Goal: Transaction & Acquisition: Purchase product/service

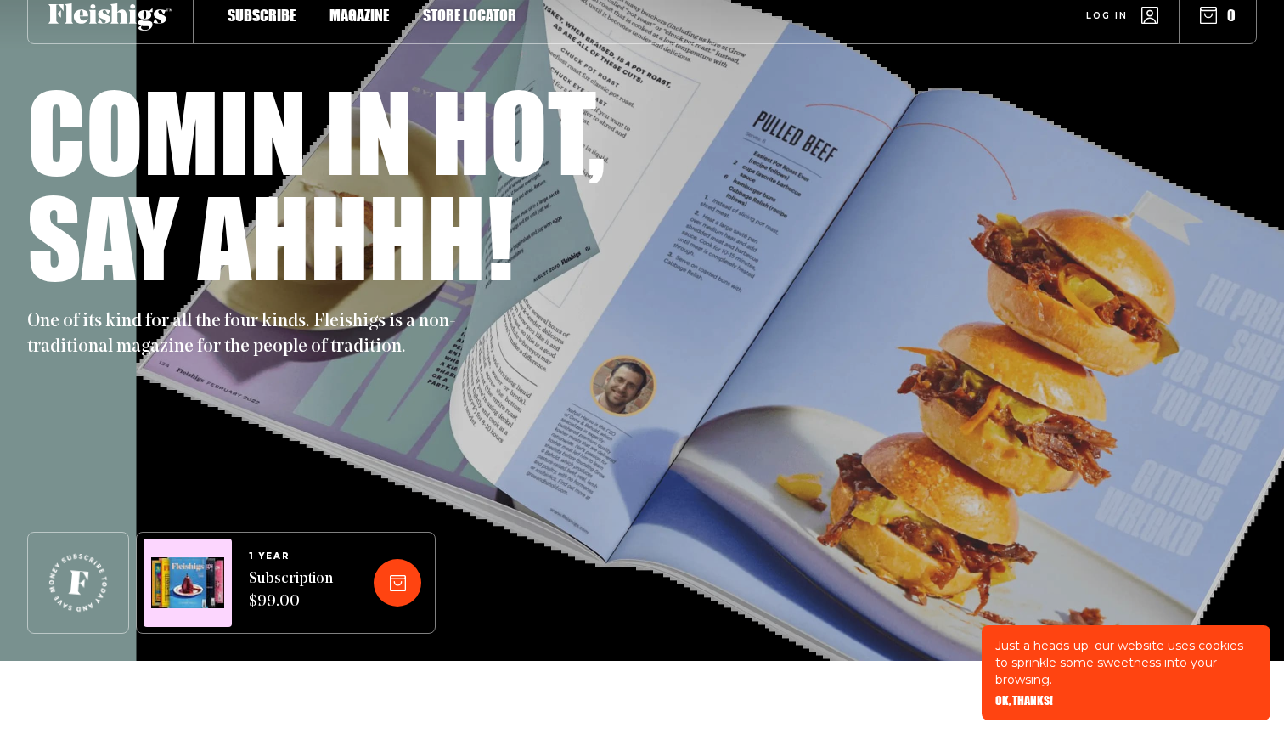
scroll to position [124, 0]
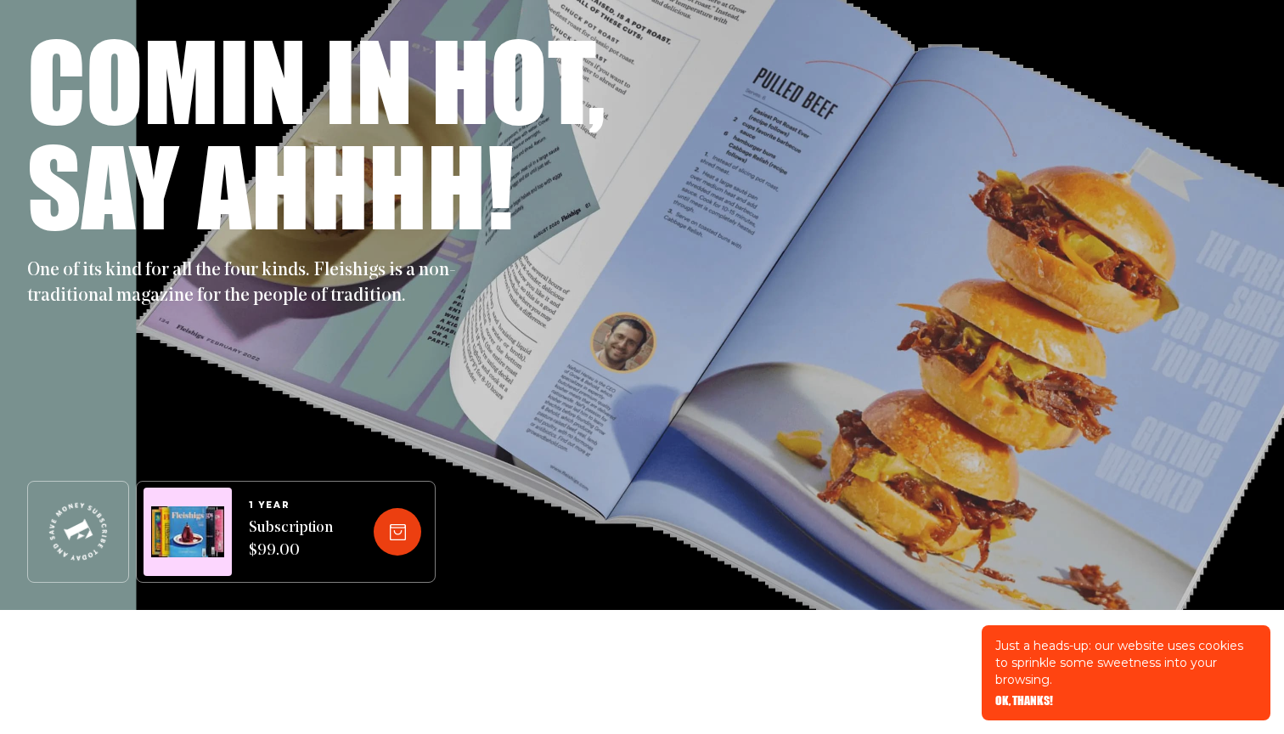
click at [395, 531] on icon at bounding box center [398, 532] width 16 height 16
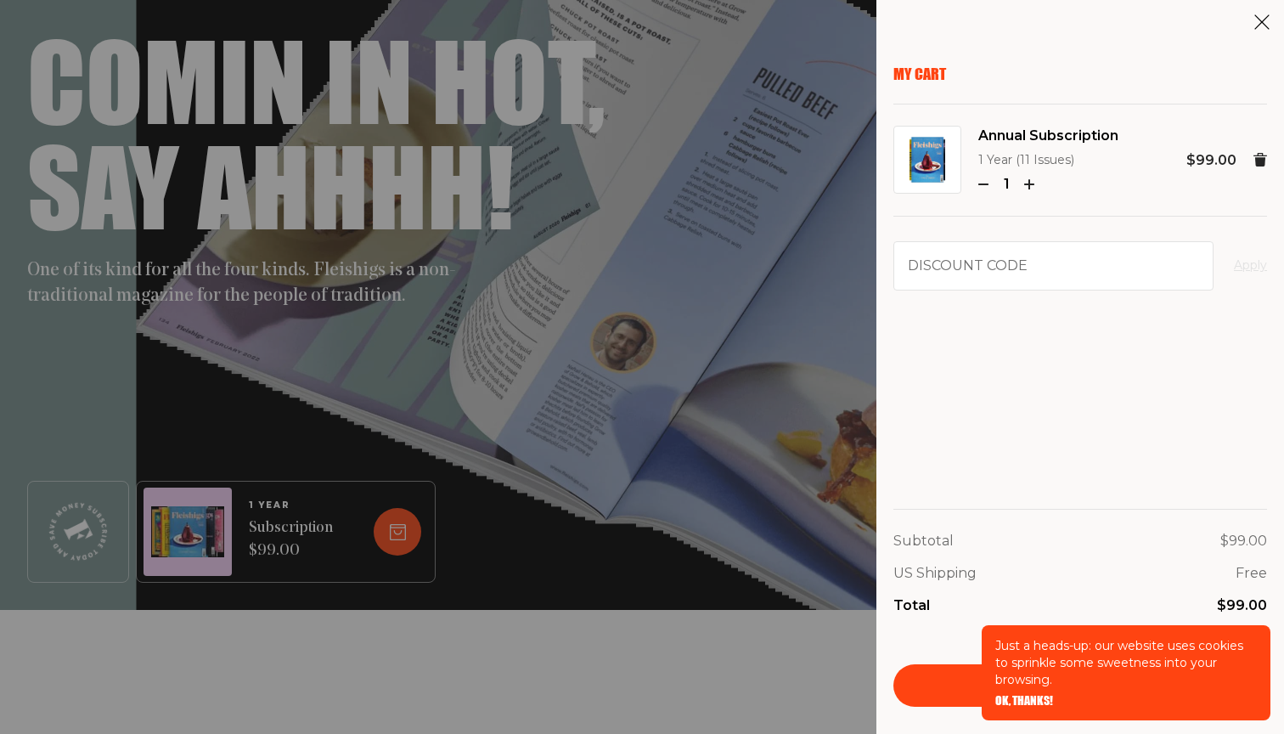
click at [1020, 694] on span "OK, THANKS!" at bounding box center [1024, 689] width 58 height 12
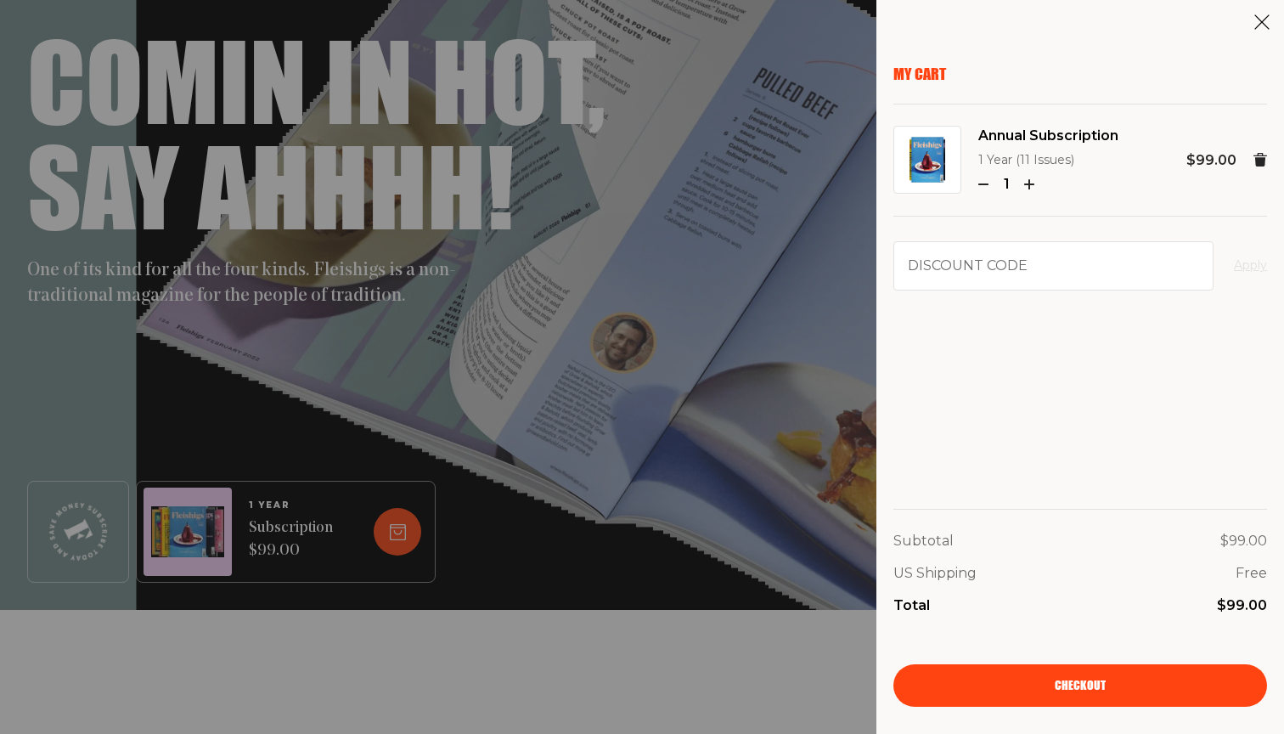
click at [941, 575] on p "US Shipping" at bounding box center [934, 573] width 83 height 22
click at [1269, 16] on icon at bounding box center [1261, 22] width 17 height 17
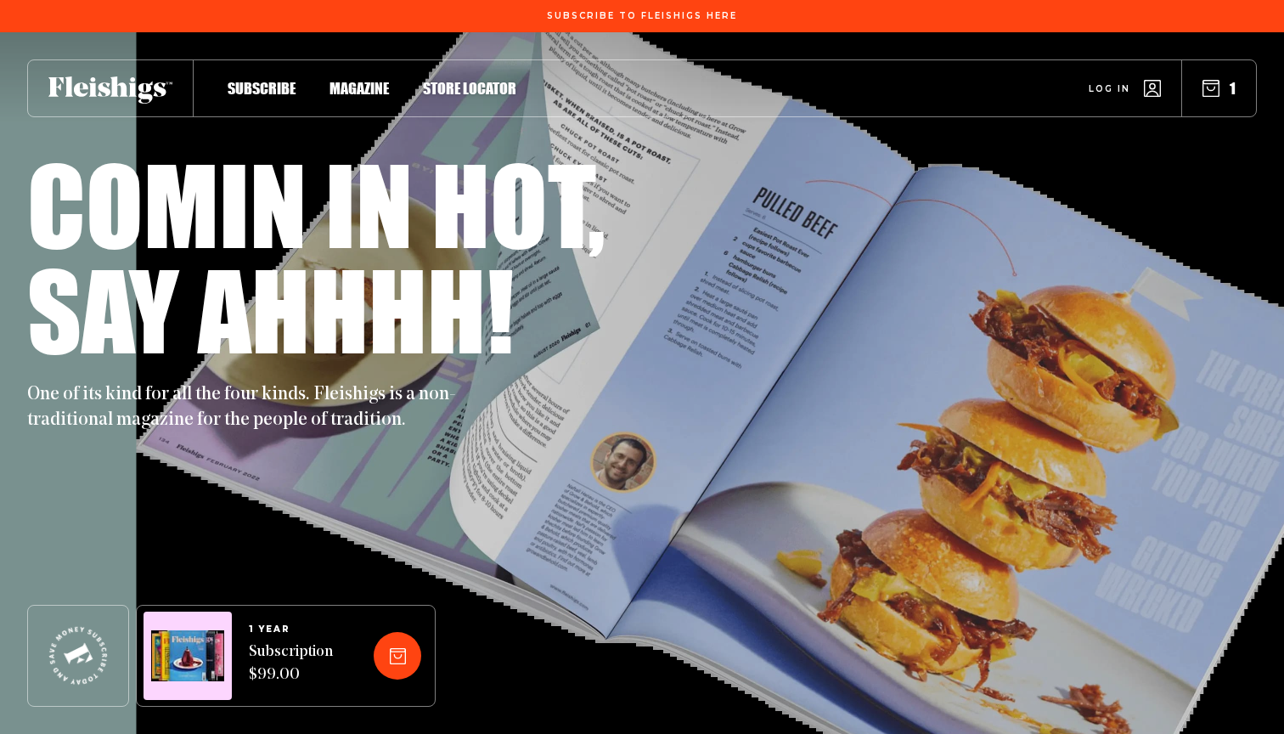
scroll to position [0, 0]
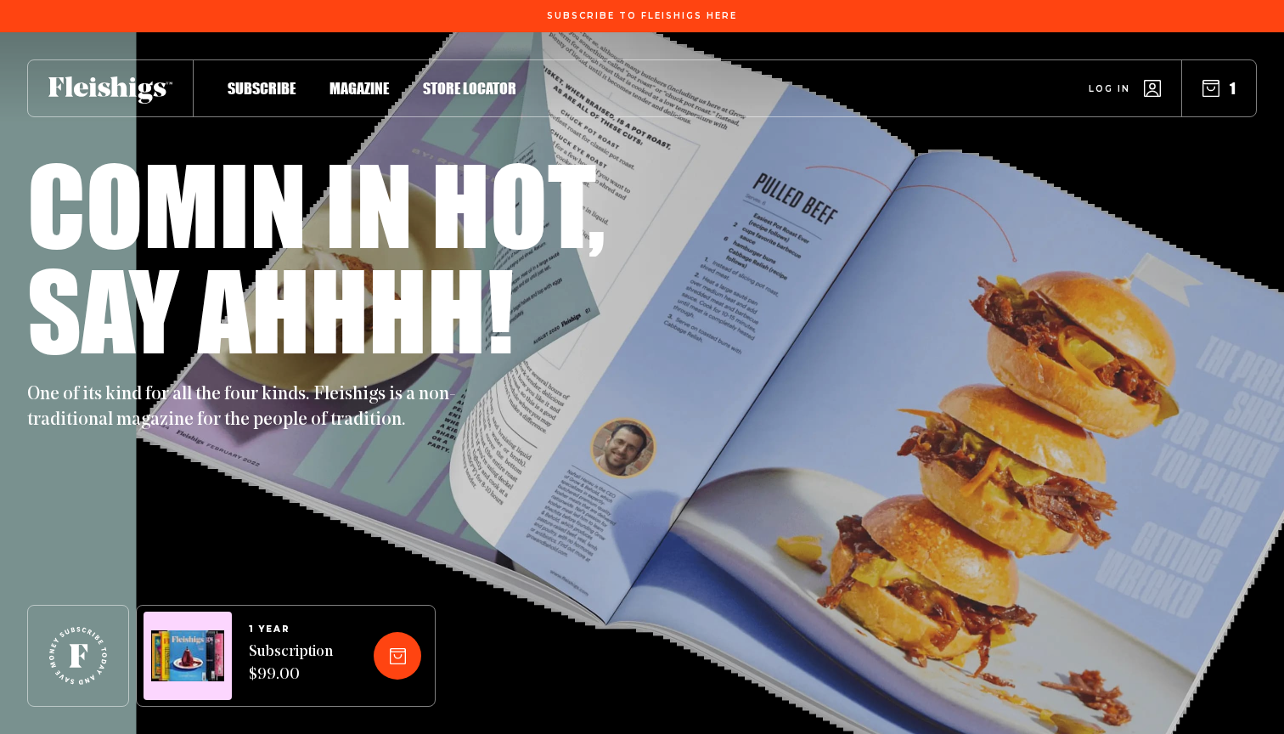
click at [244, 80] on span "Subscribe" at bounding box center [262, 70] width 68 height 19
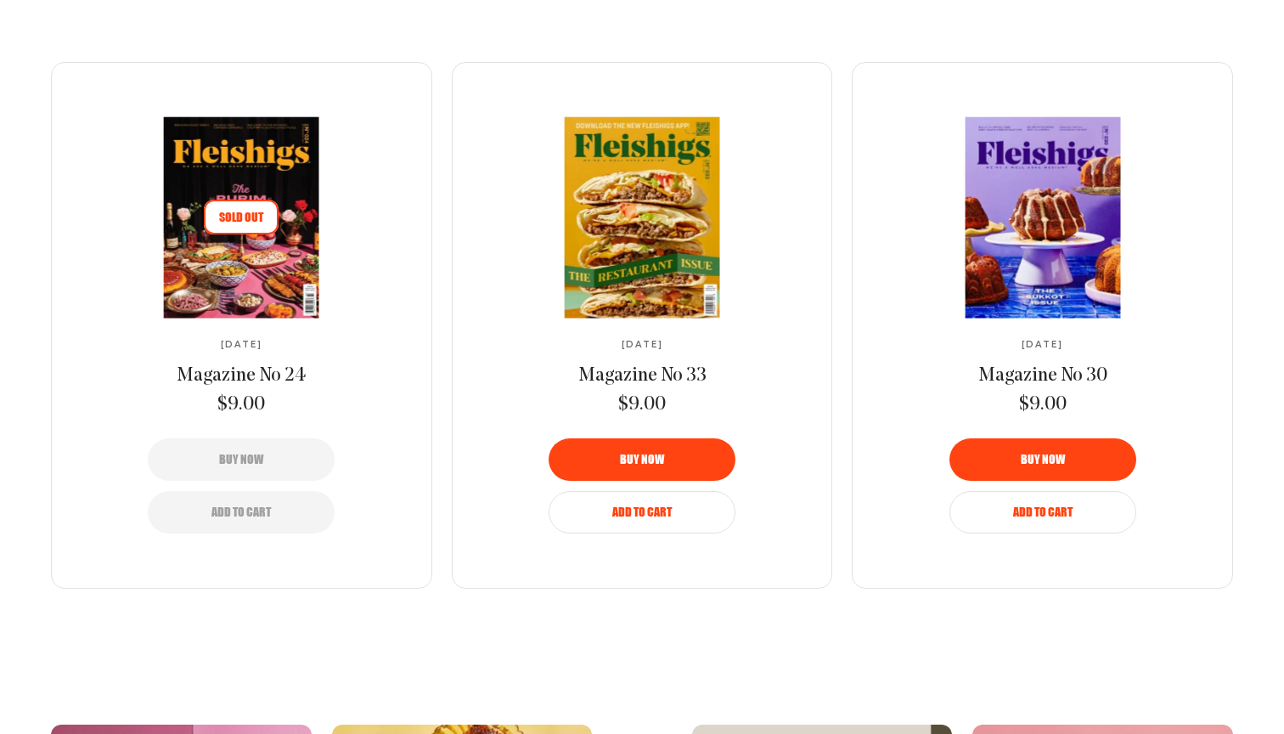
scroll to position [2822, 0]
click at [250, 278] on img at bounding box center [236, 217] width 278 height 209
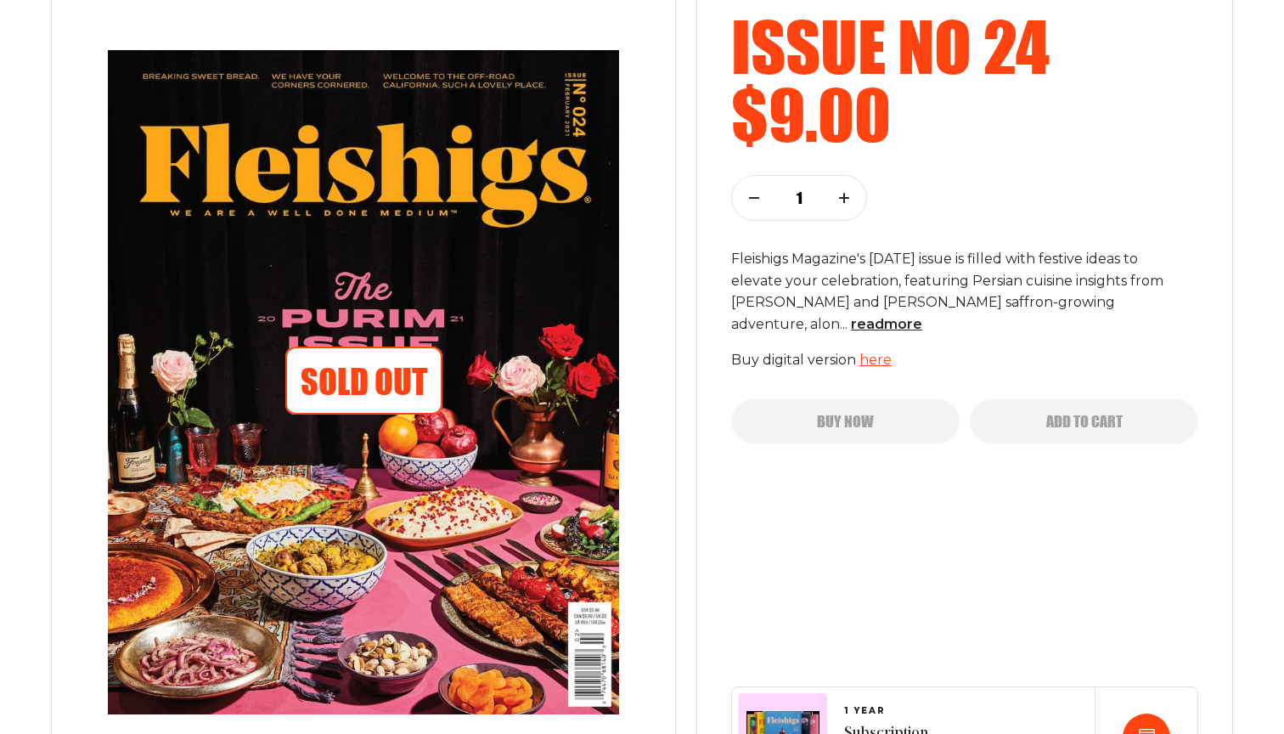
scroll to position [239, 0]
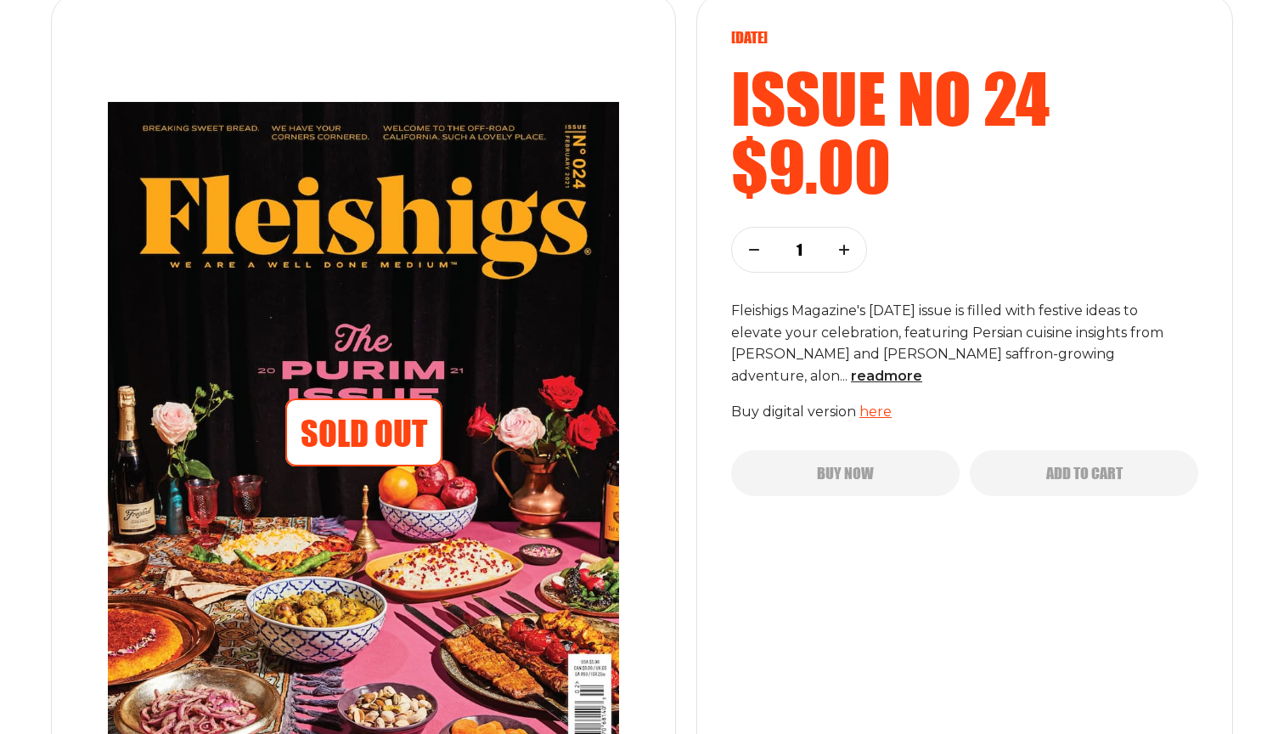
click at [871, 406] on link "here" at bounding box center [875, 411] width 32 height 16
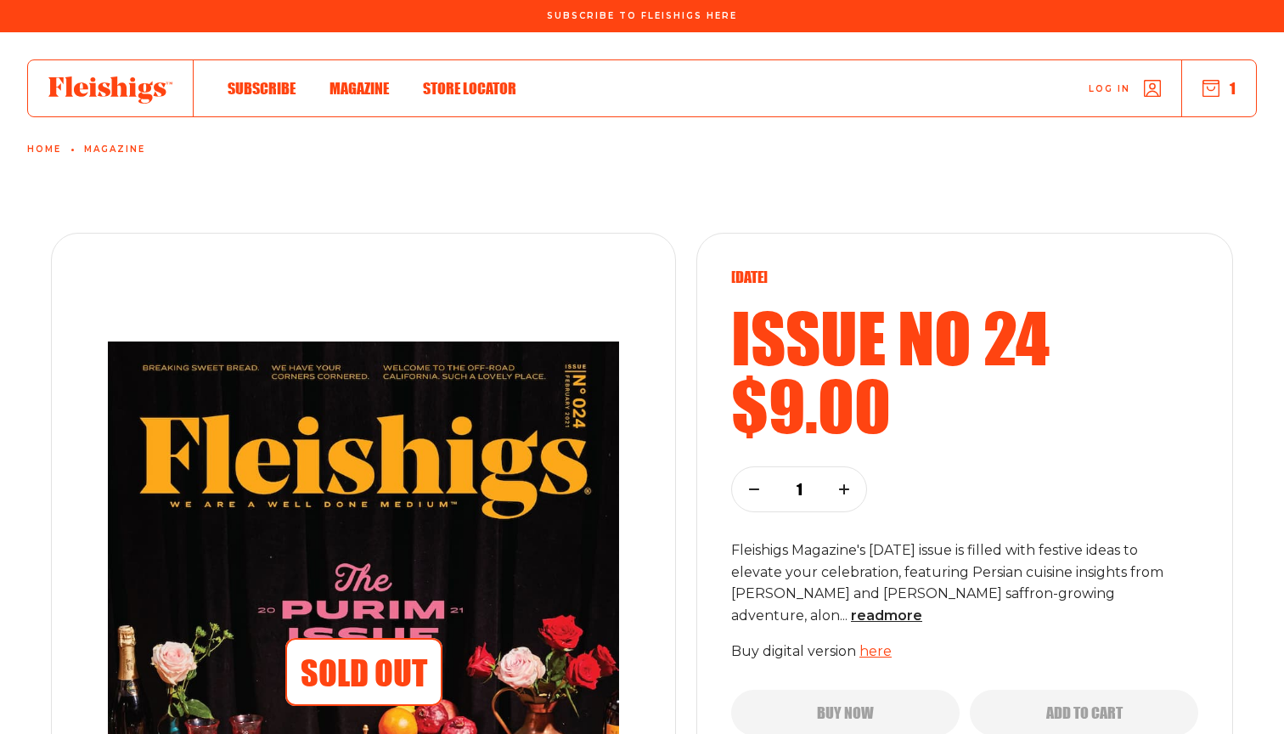
click at [273, 80] on span "Subscribe" at bounding box center [262, 70] width 68 height 19
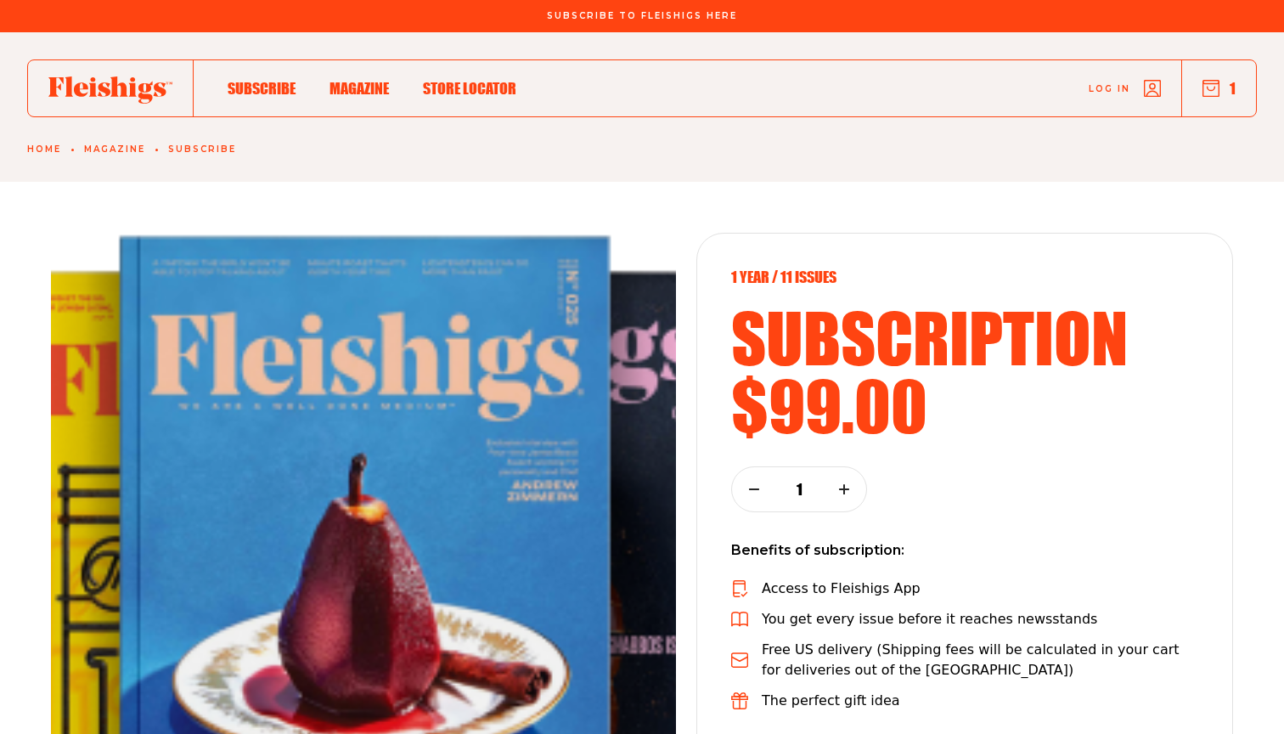
click at [356, 80] on span "Magazine" at bounding box center [358, 70] width 59 height 19
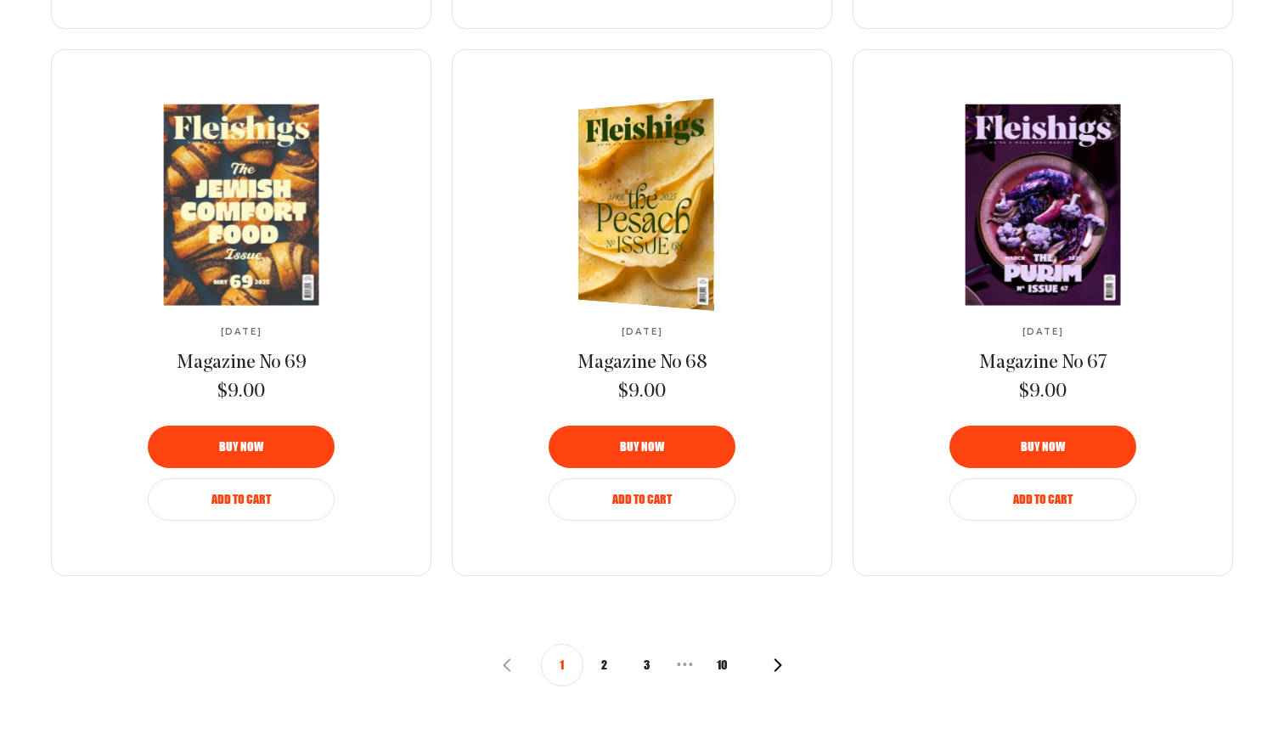
scroll to position [1837, 0]
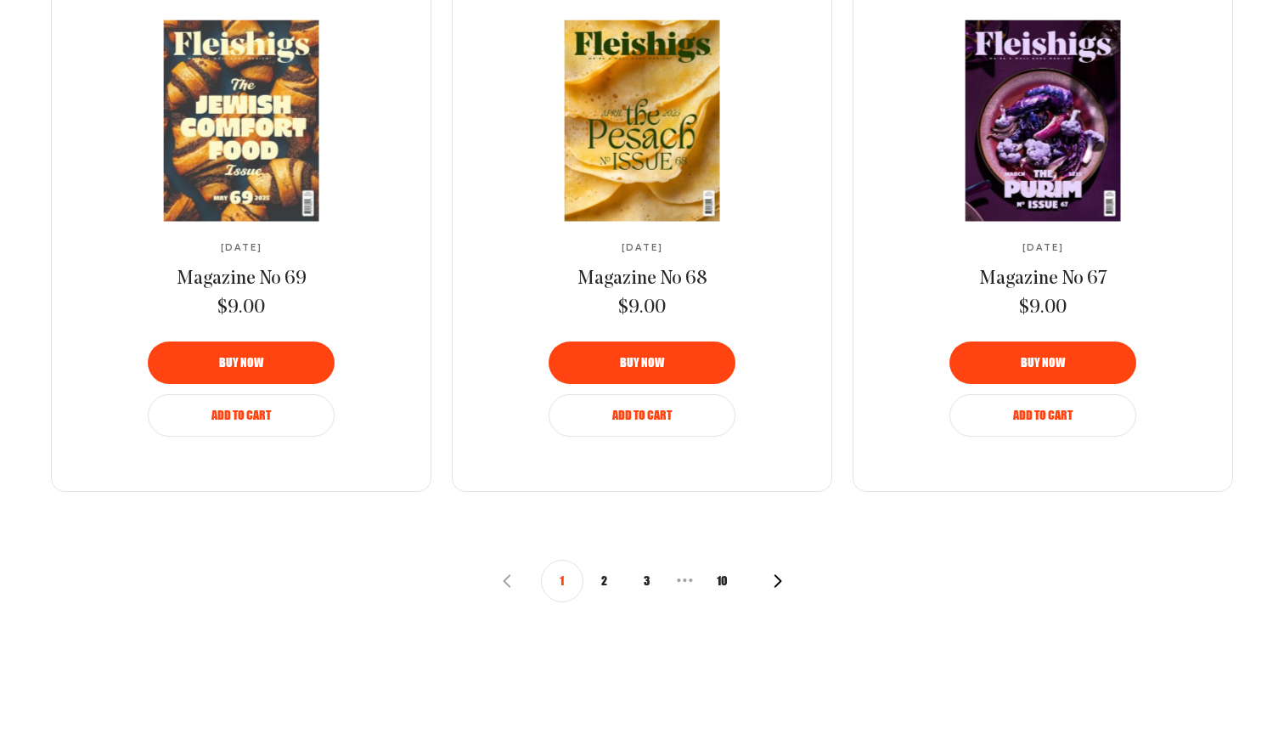
click at [599, 574] on button "2" at bounding box center [604, 580] width 42 height 42
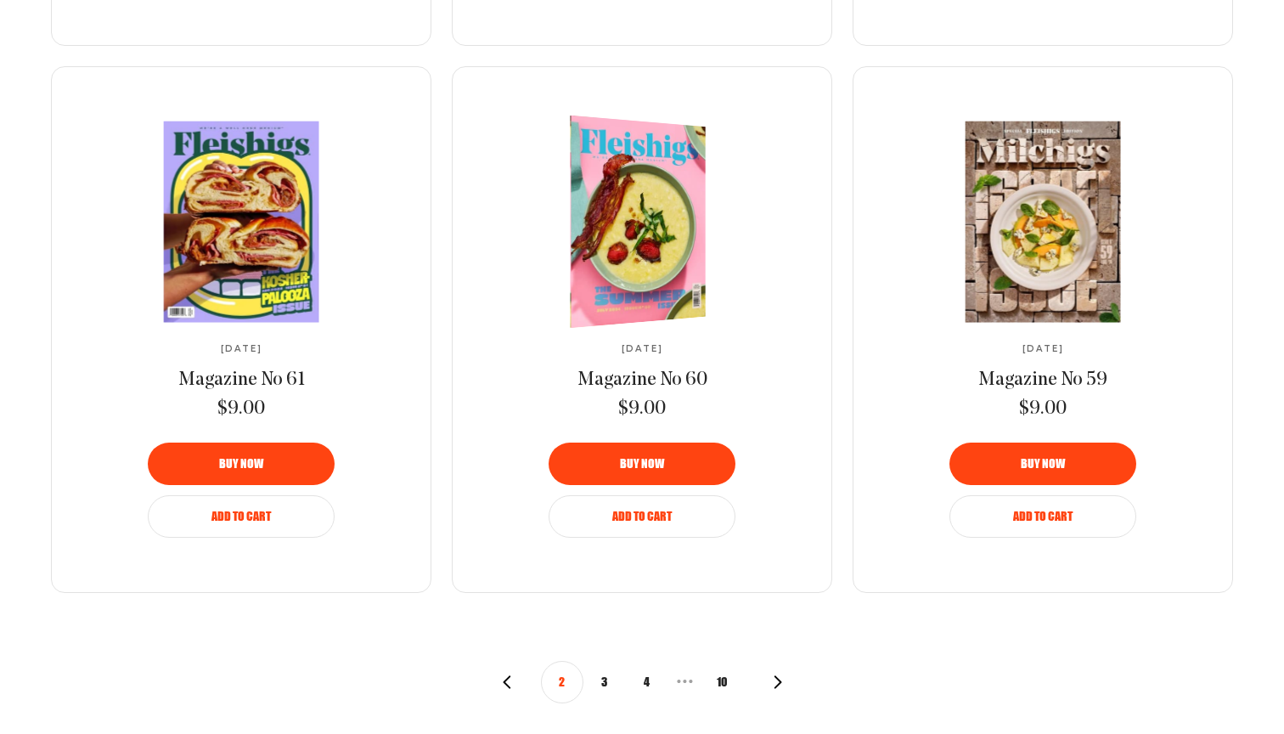
scroll to position [1845, 0]
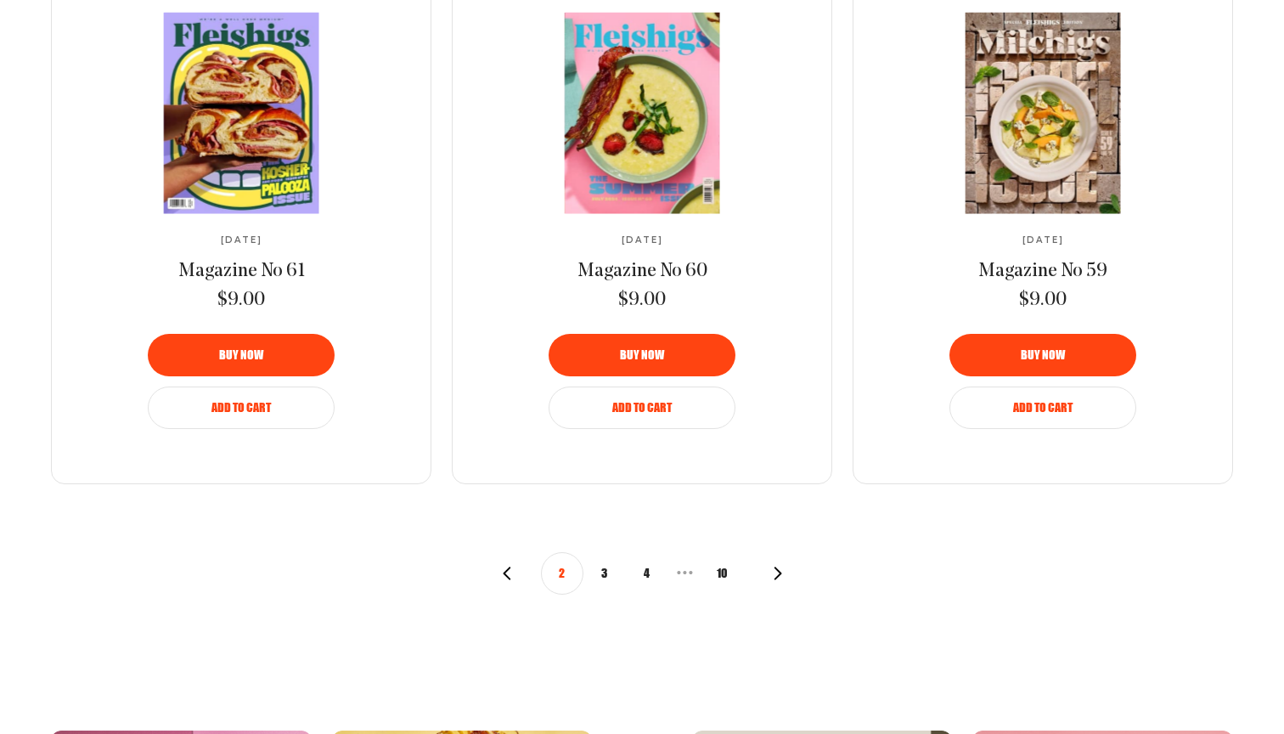
click at [599, 568] on button "3" at bounding box center [604, 573] width 42 height 42
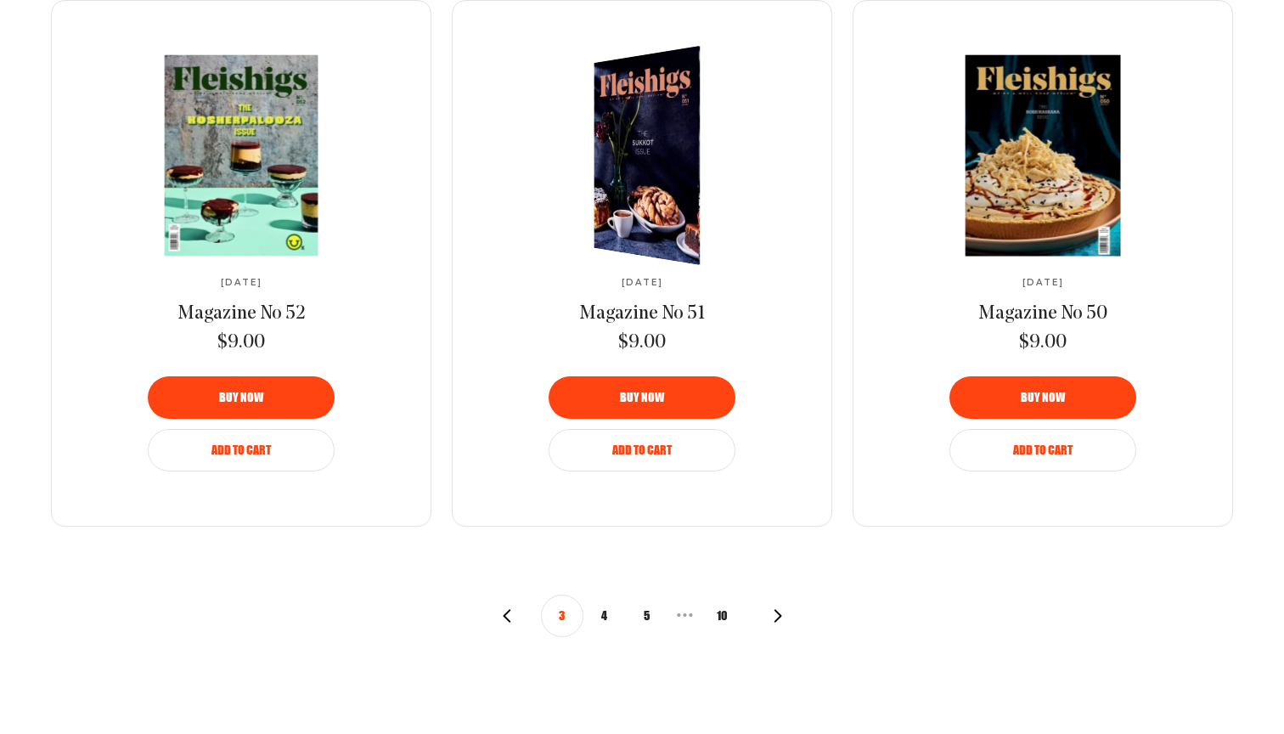
scroll to position [1806, 0]
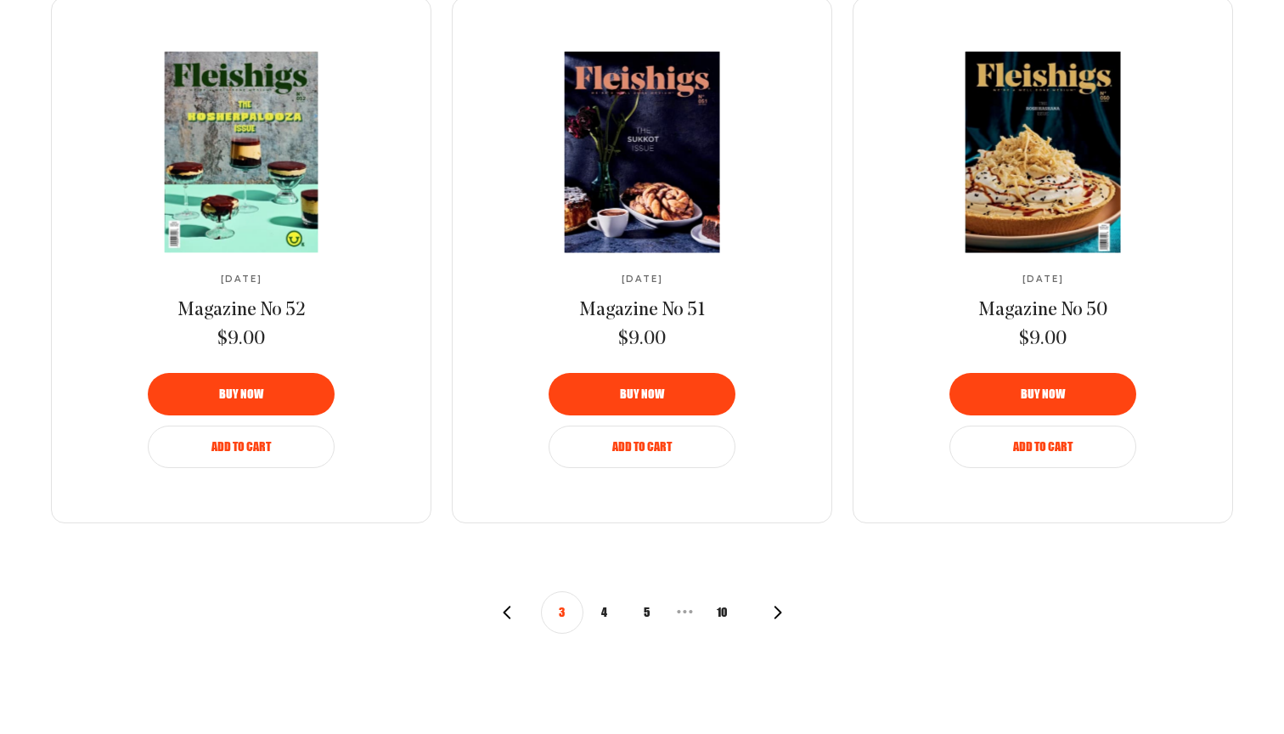
click at [604, 608] on button "4" at bounding box center [604, 612] width 42 height 42
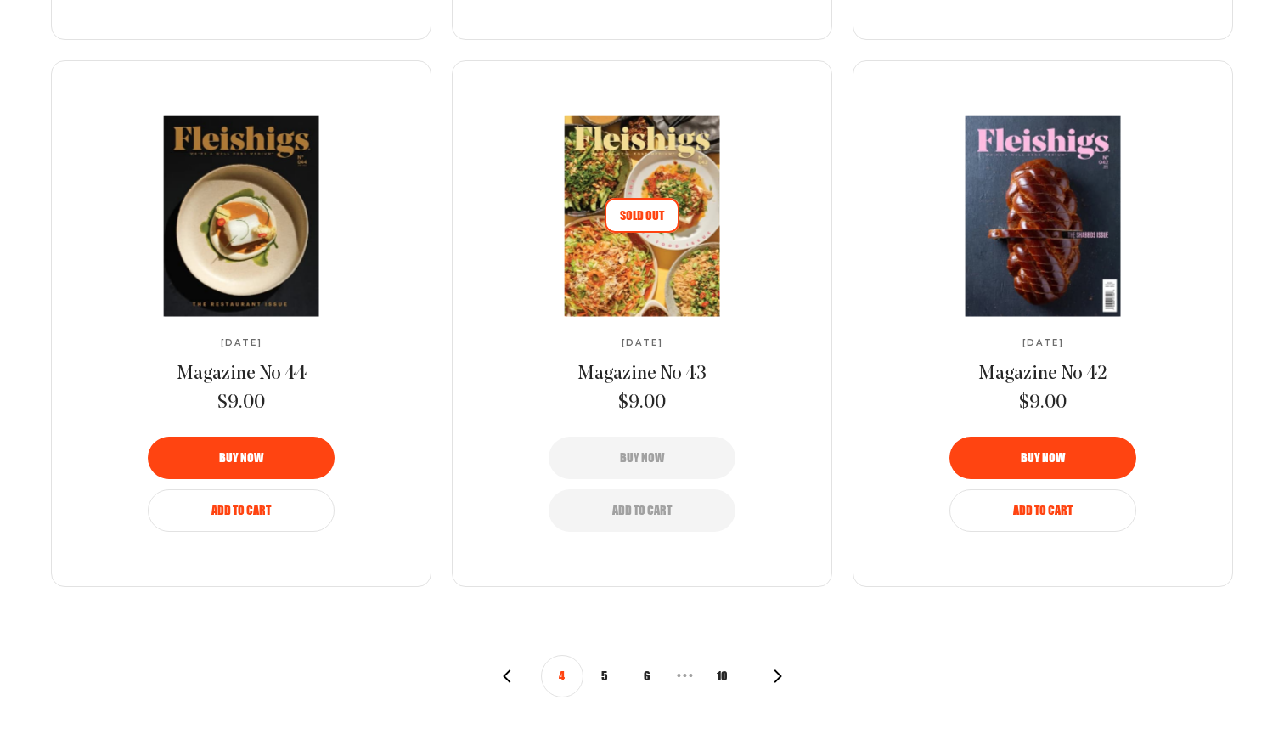
scroll to position [1802, 0]
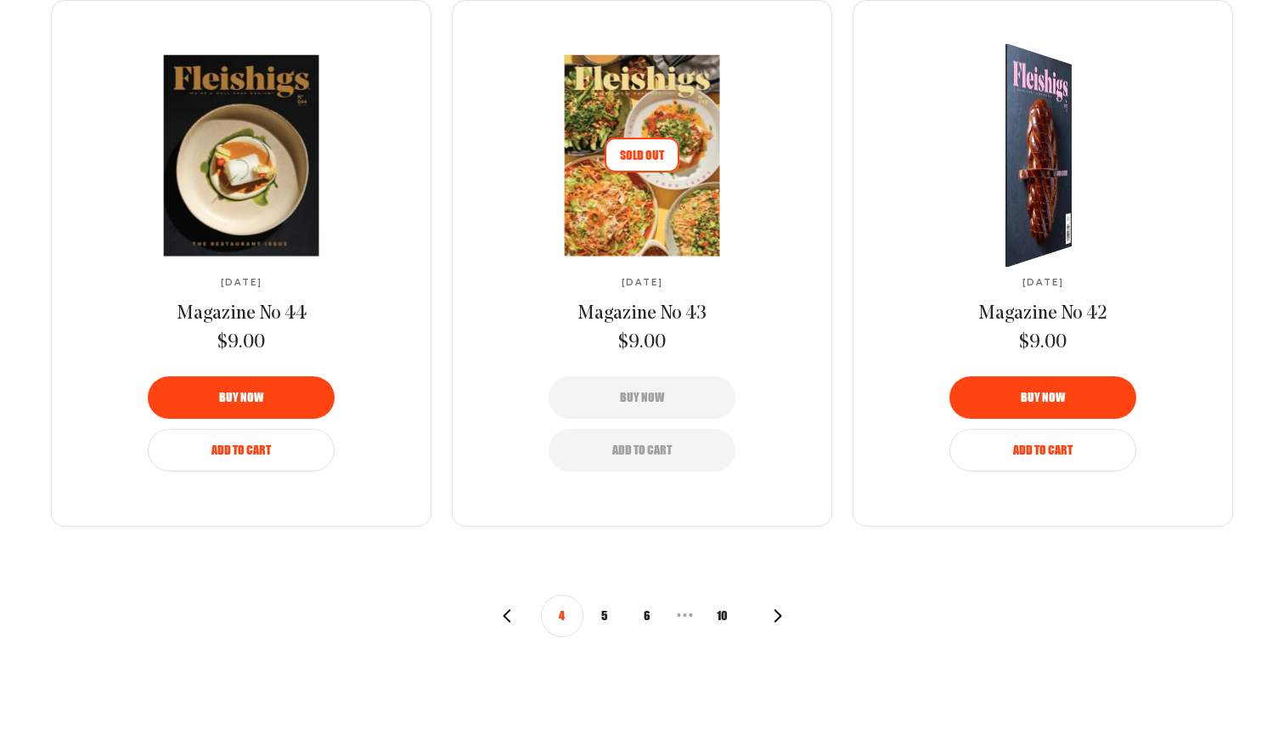
click at [1035, 389] on span "Buy now" at bounding box center [1042, 385] width 44 height 12
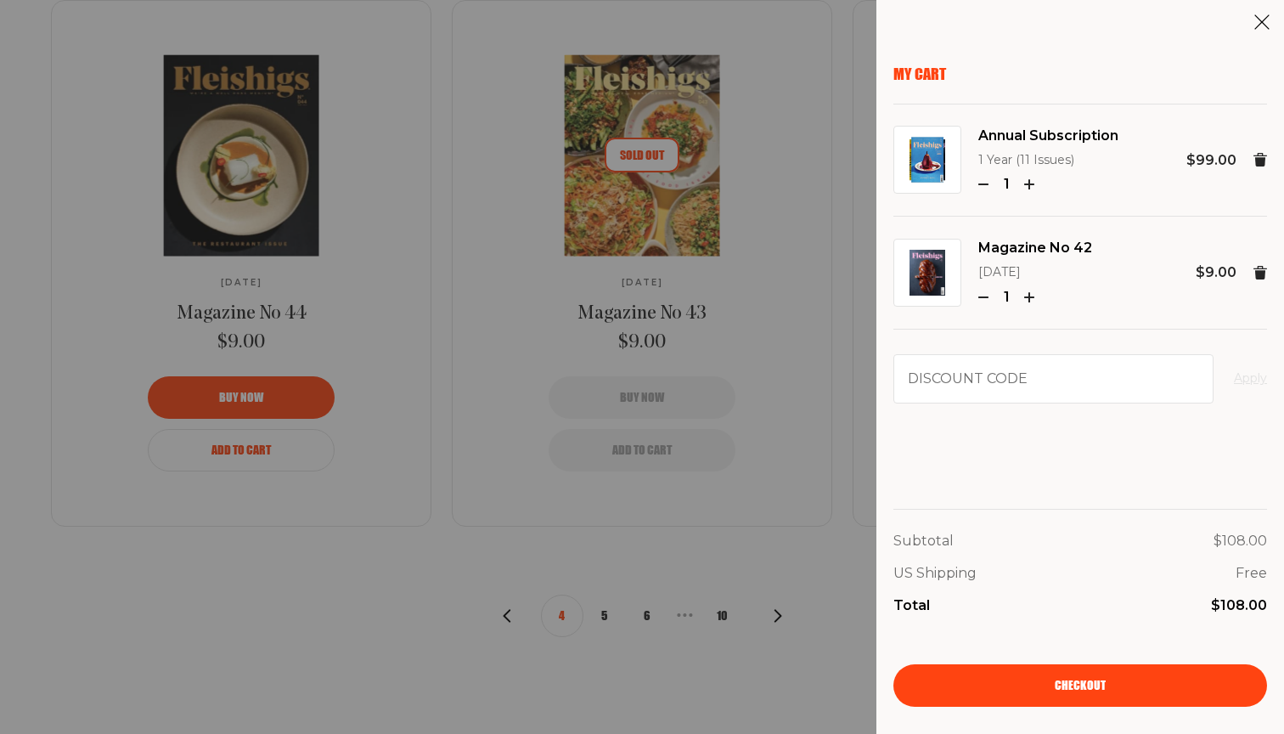
click at [1261, 162] on use at bounding box center [1260, 160] width 14 height 14
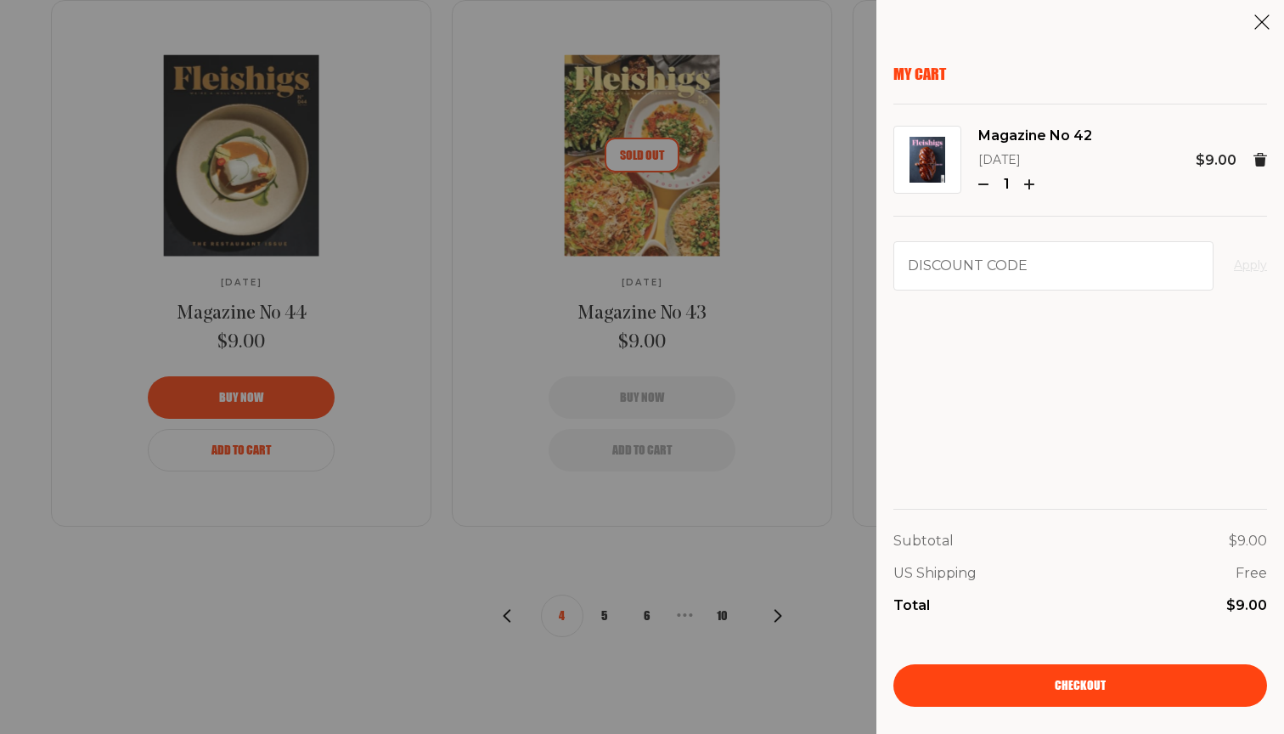
click at [1259, 25] on use at bounding box center [1262, 22] width 14 height 14
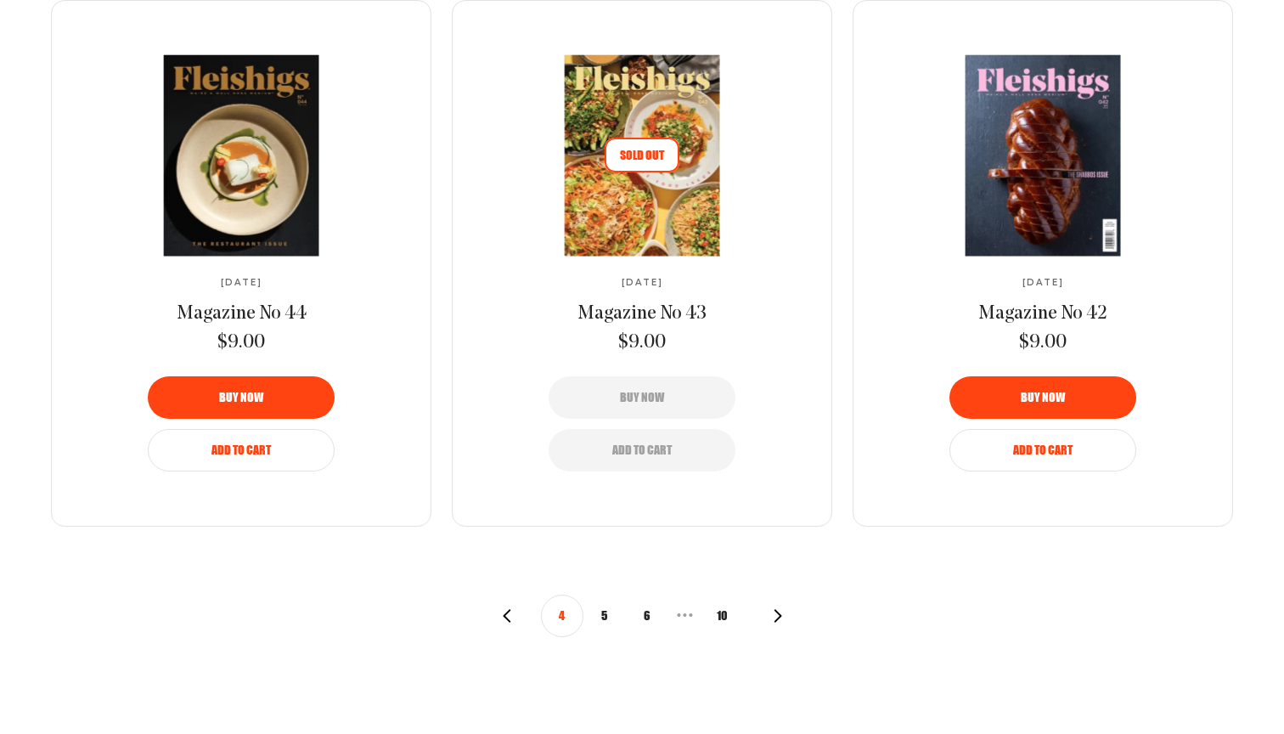
click at [601, 616] on button "5" at bounding box center [604, 615] width 42 height 42
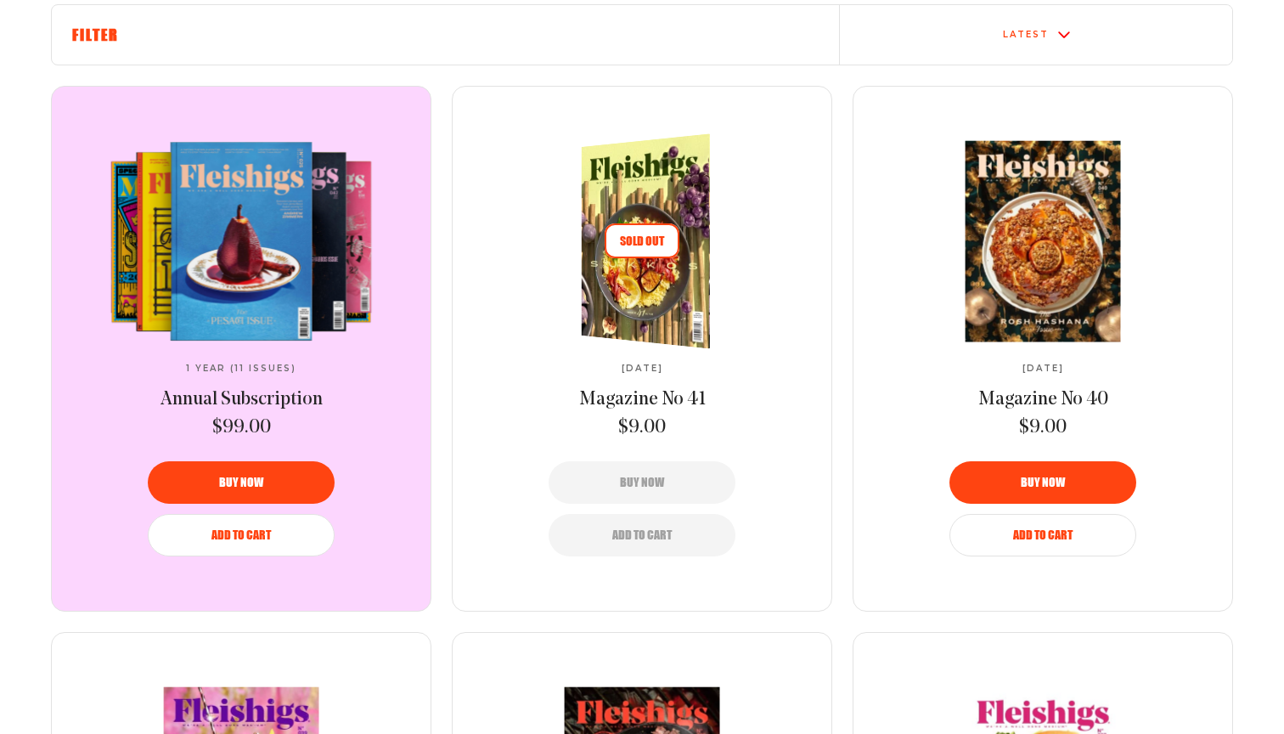
scroll to position [673, 0]
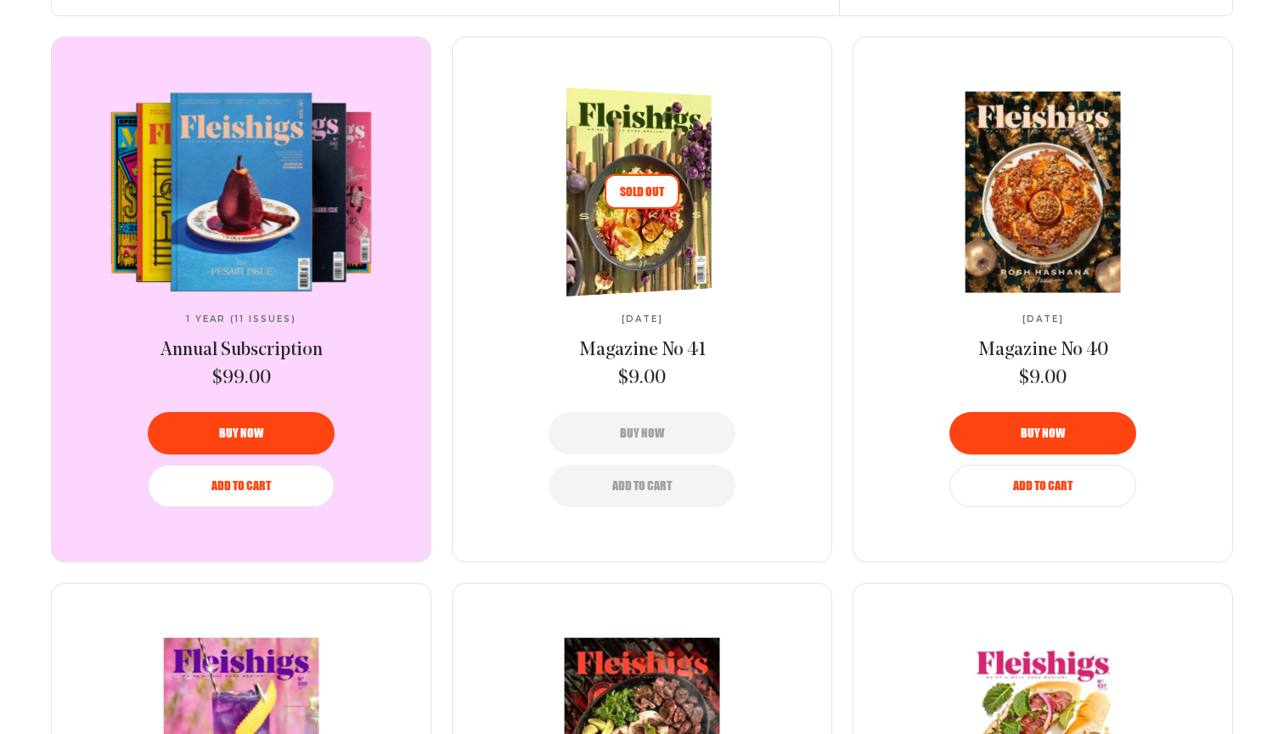
click at [658, 267] on img at bounding box center [631, 191] width 267 height 216
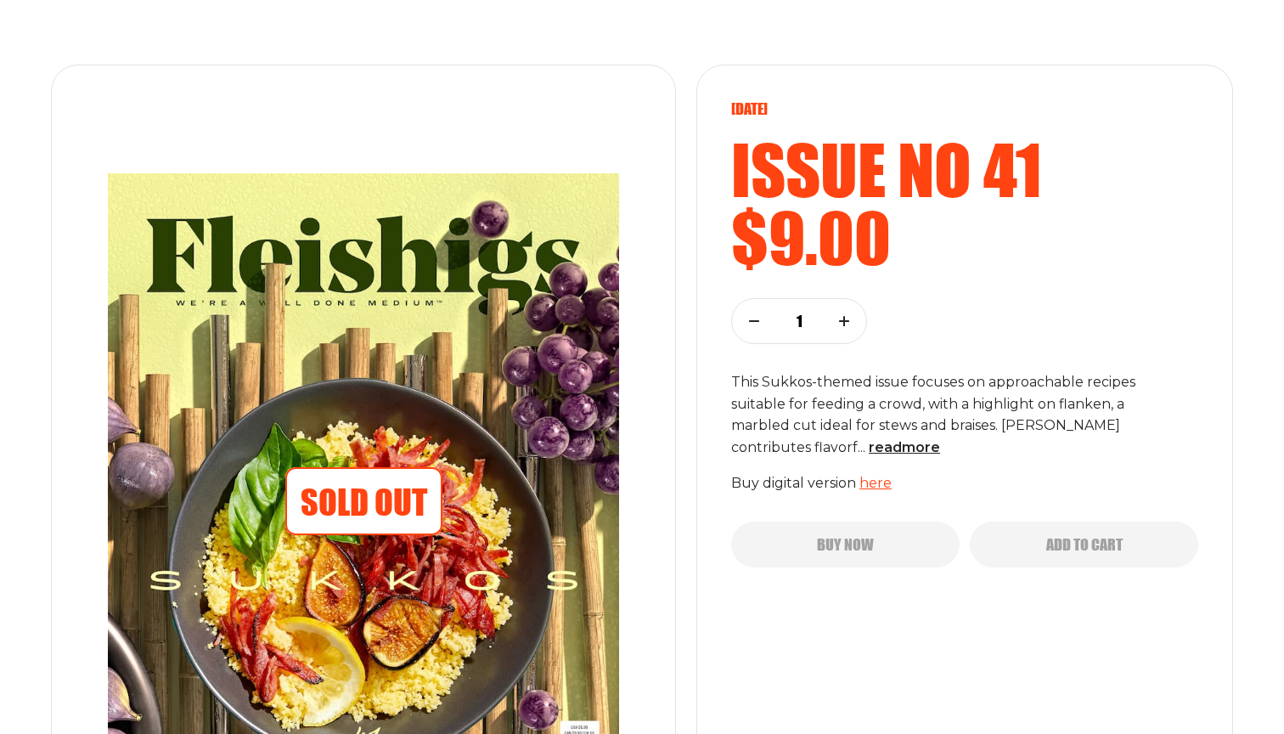
scroll to position [153, 0]
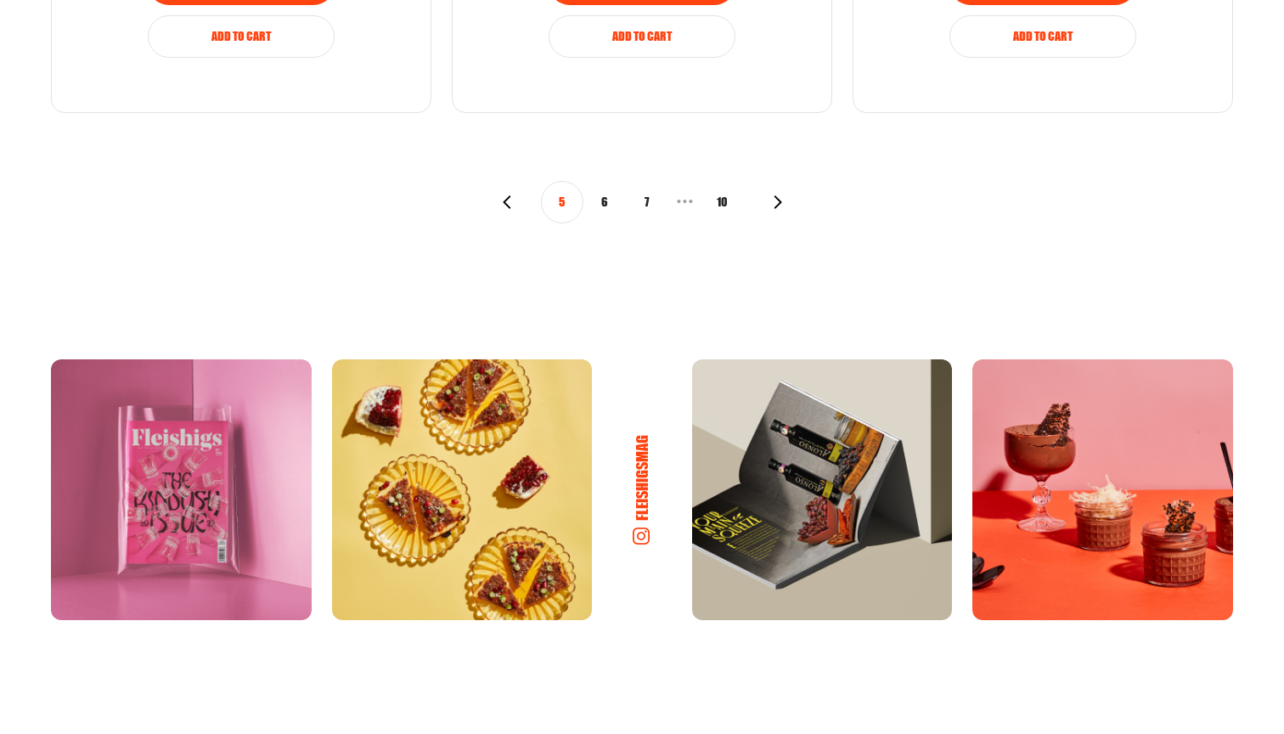
scroll to position [2215, 0]
click at [518, 203] on div "5 6 7 • • • 10" at bounding box center [642, 203] width 284 height 42
click at [508, 198] on icon "button" at bounding box center [507, 203] width 14 height 14
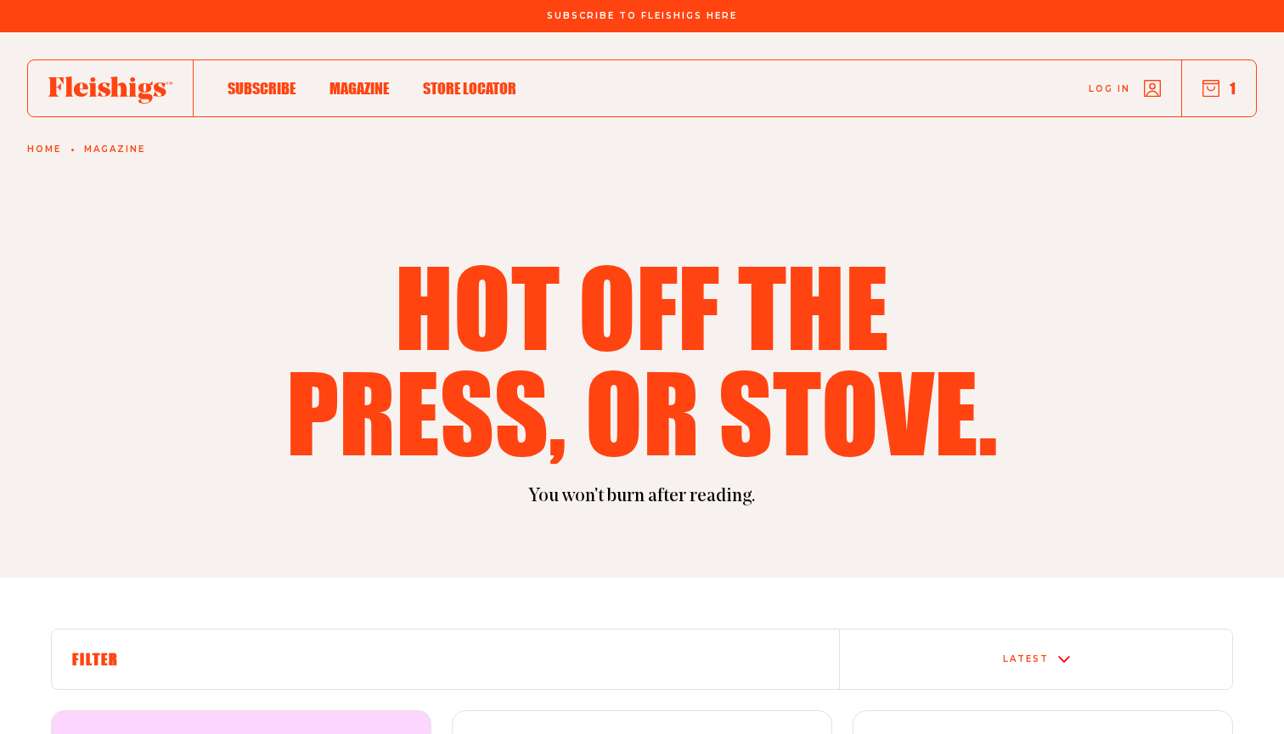
click at [1108, 82] on span "Log in" at bounding box center [1109, 76] width 42 height 13
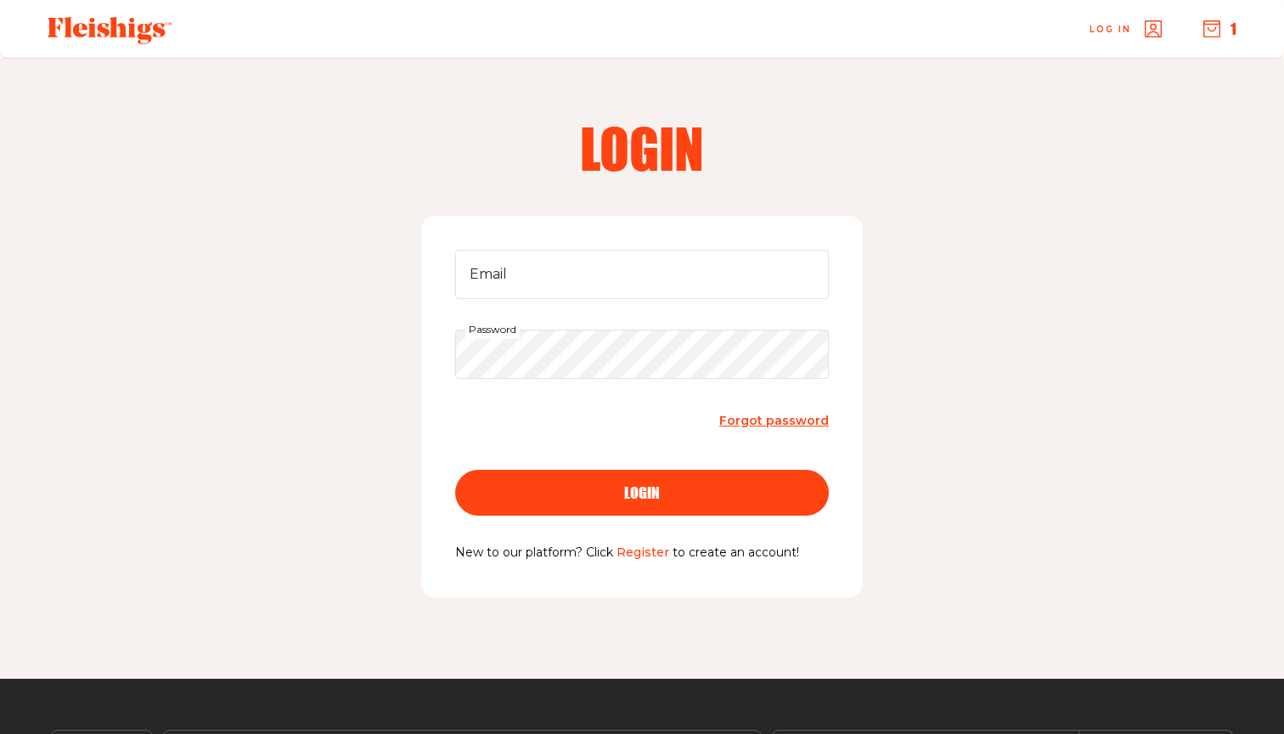
click at [637, 552] on link "Register" at bounding box center [642, 551] width 53 height 15
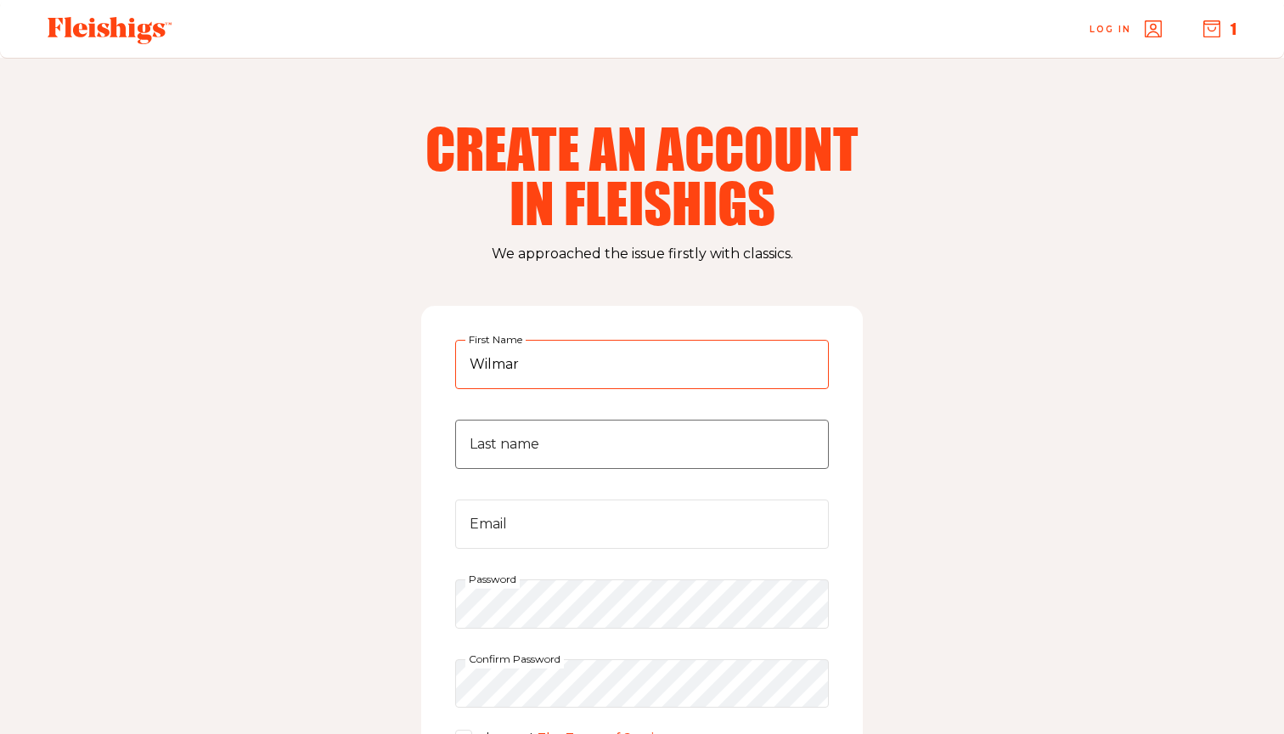
type input "Wilmar"
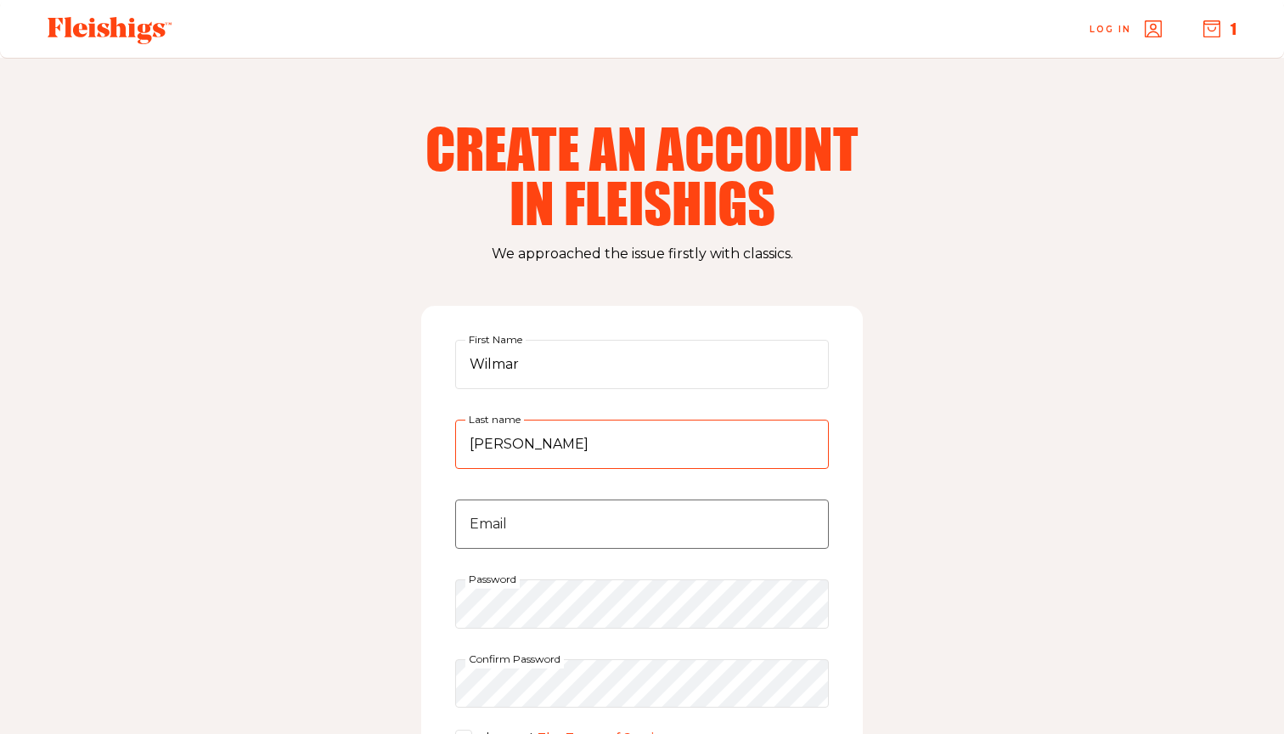
type input "Muñoz"
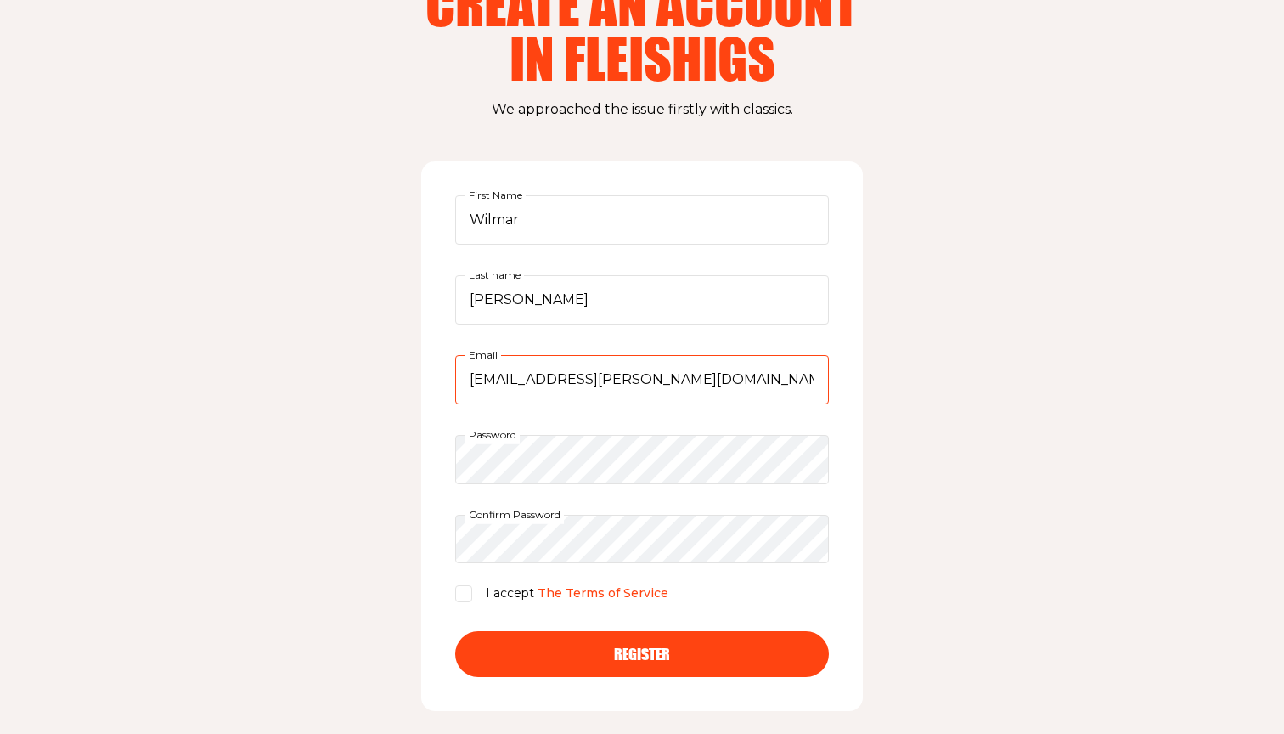
scroll to position [163, 0]
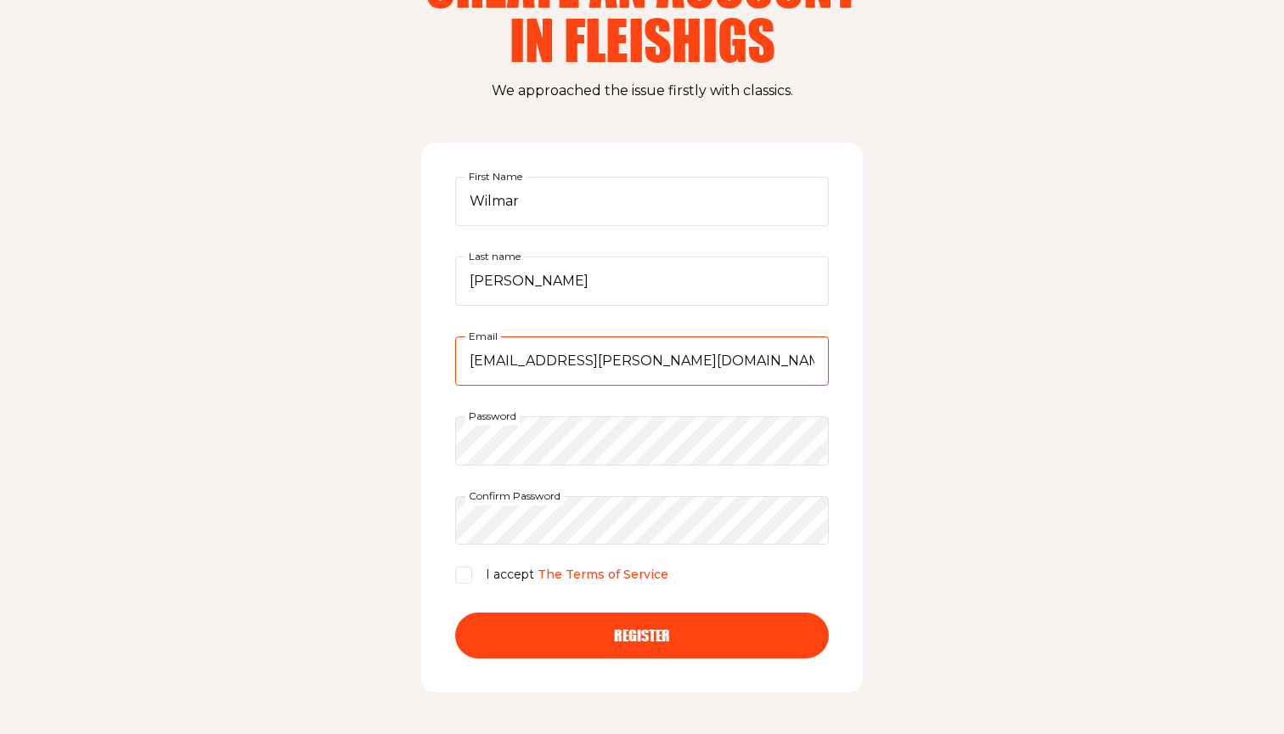
type input "wilmarh.munoz@gmail.com"
click at [465, 576] on input "I accept The Terms of Service" at bounding box center [463, 574] width 17 height 17
checkbox input "true"
click at [635, 627] on span "Register" at bounding box center [642, 619] width 56 height 15
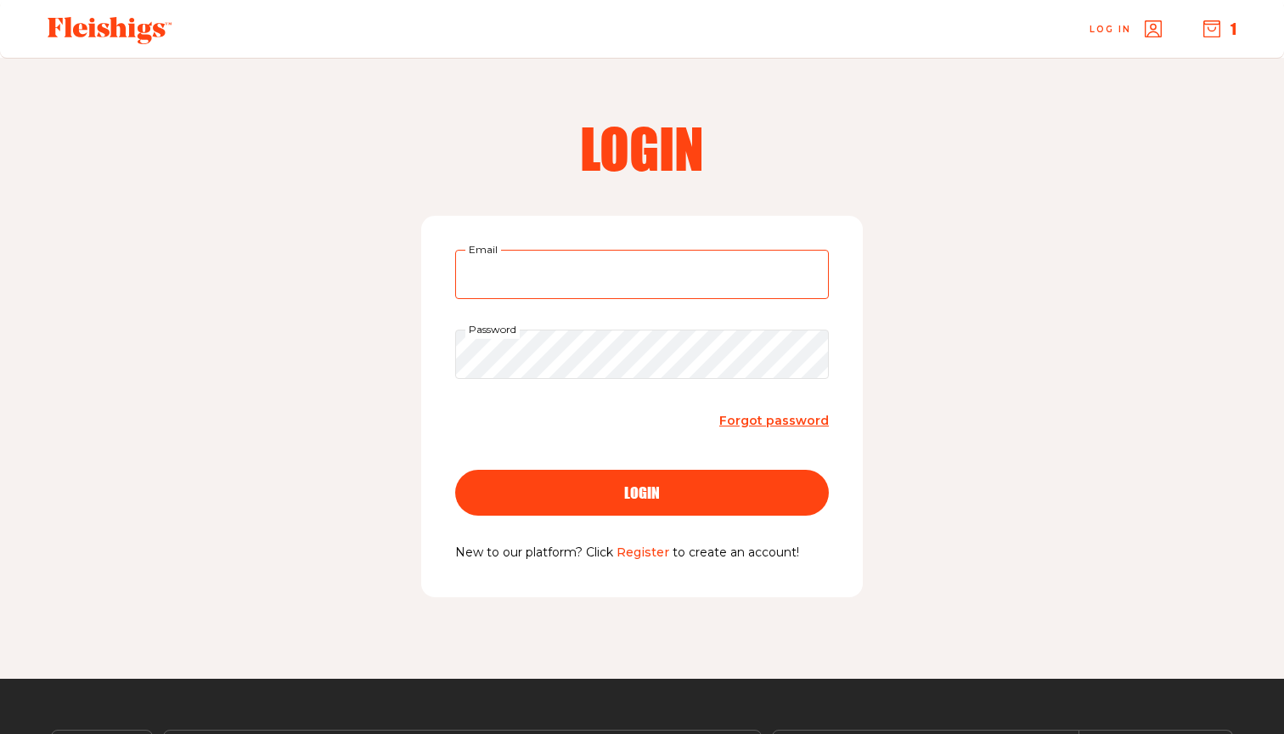
type input "[EMAIL_ADDRESS][PERSON_NAME][DOMAIN_NAME]"
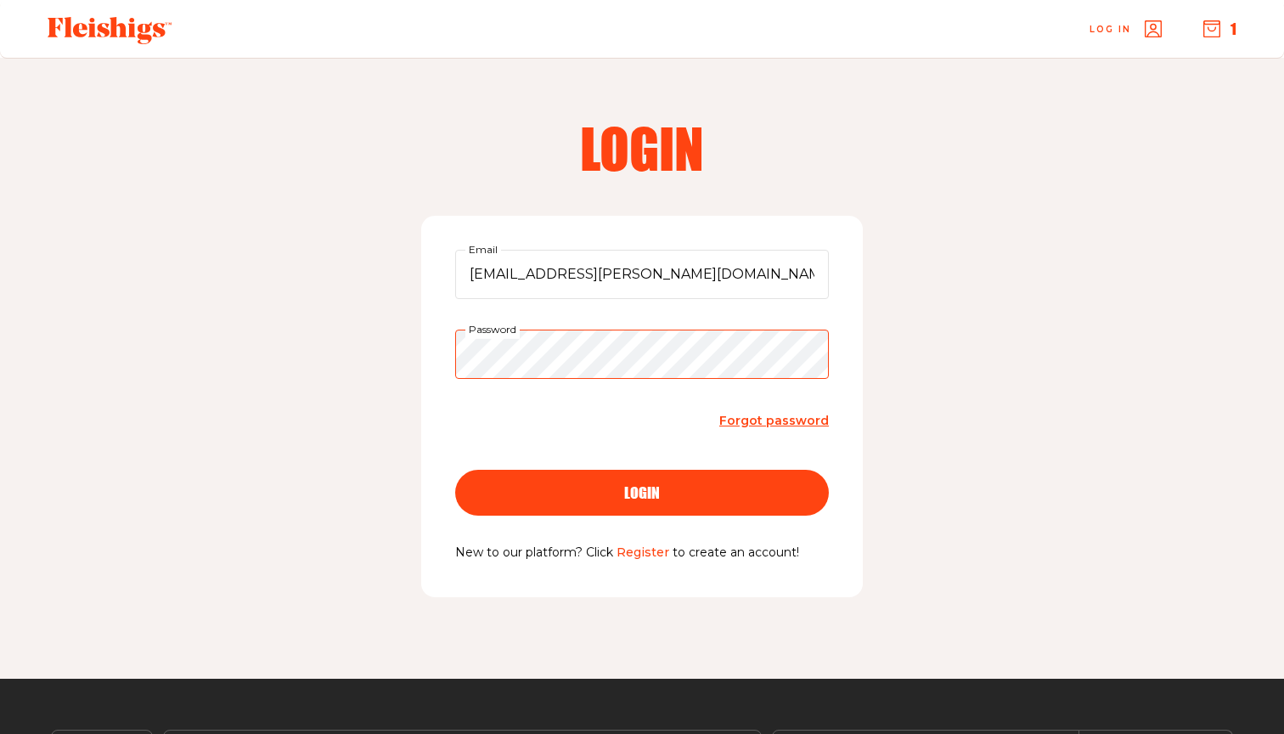
click at [642, 491] on button "login" at bounding box center [642, 492] width 374 height 46
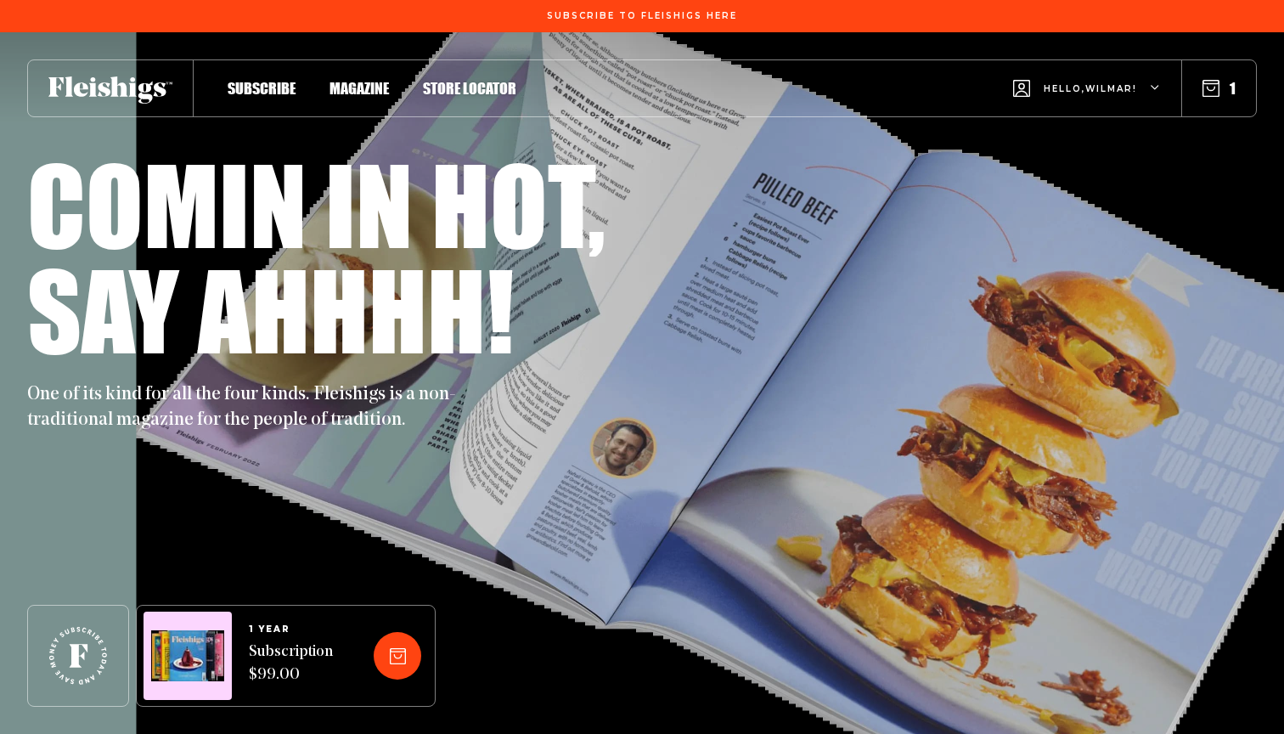
click at [1150, 86] on div "Hello, Wilmar !" at bounding box center [1087, 88] width 148 height 67
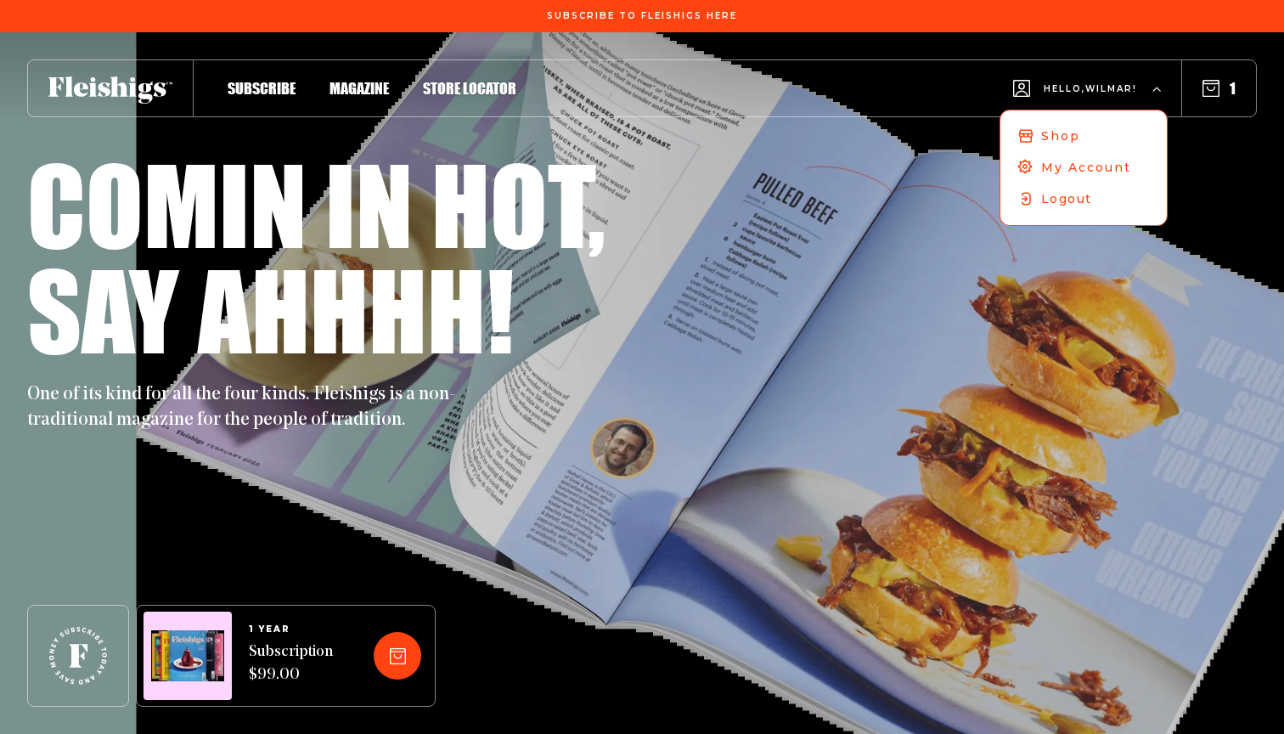
click at [1150, 86] on div "Hello, Wilmar ! Shop My Account Logout" at bounding box center [1087, 88] width 148 height 67
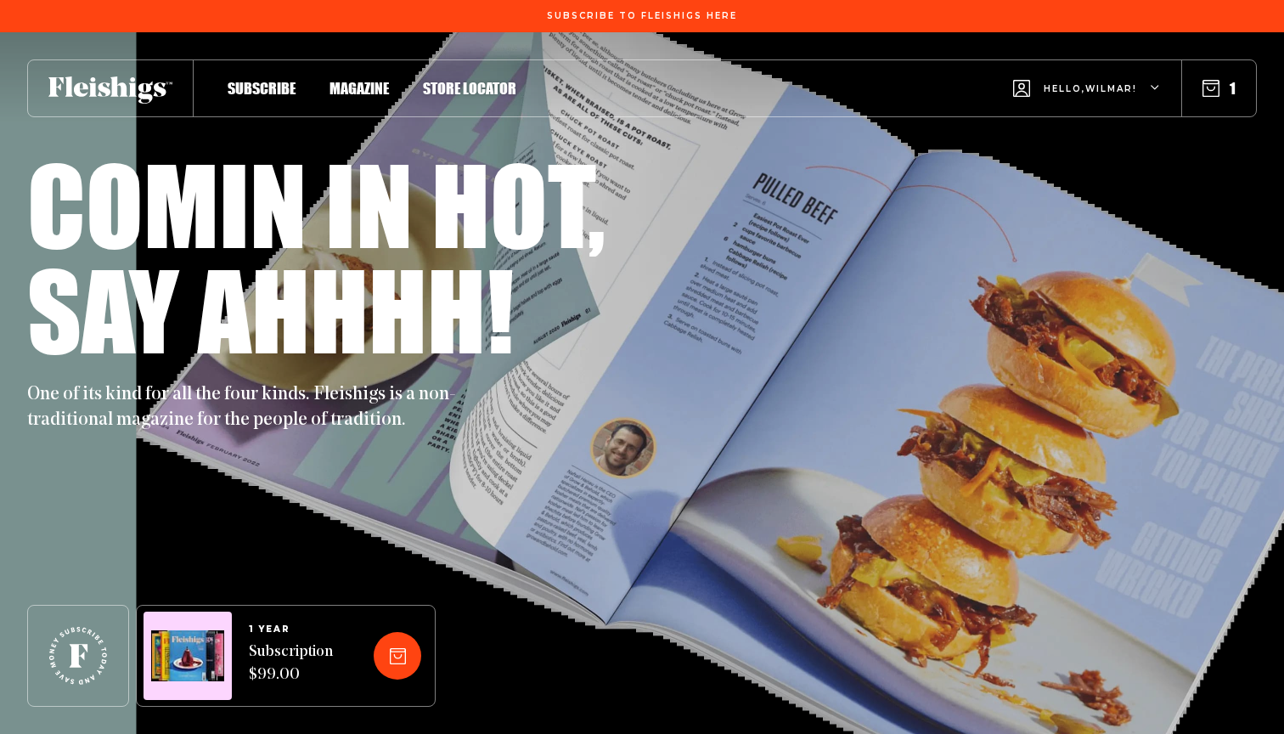
click at [458, 80] on span "Store locator" at bounding box center [469, 70] width 93 height 19
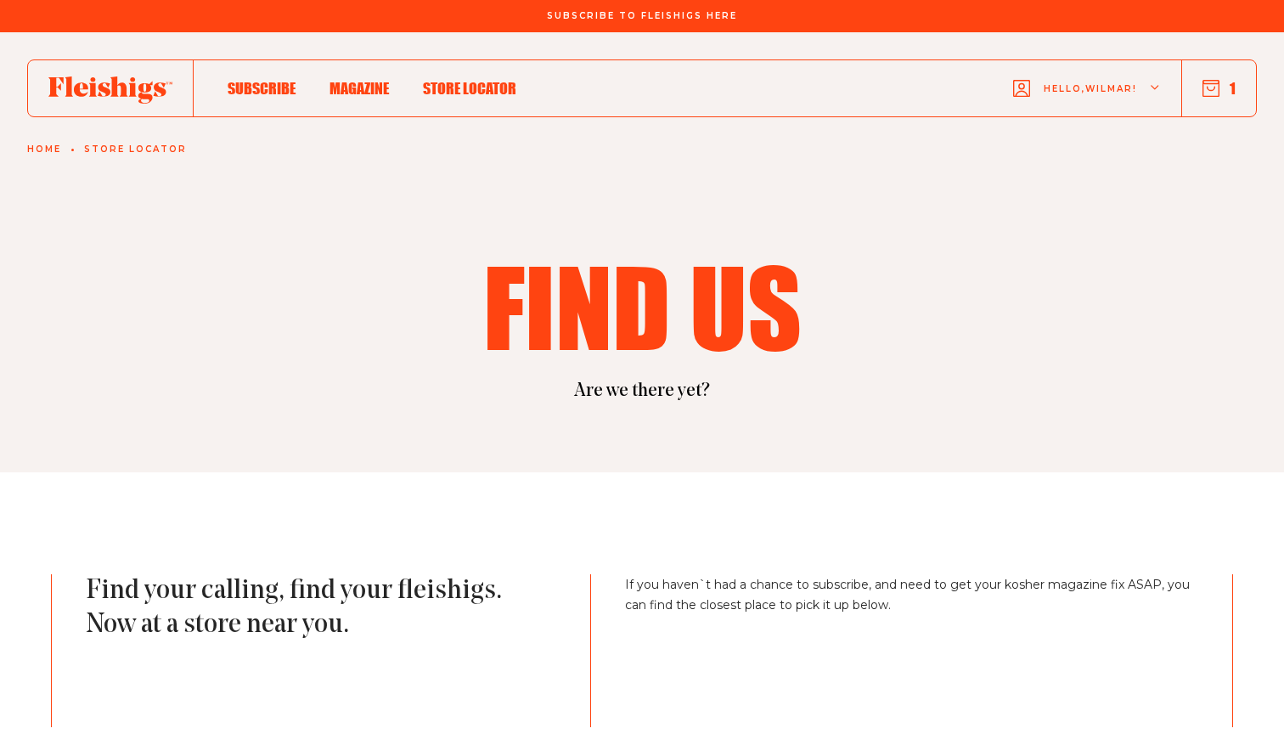
click at [371, 80] on span "Magazine" at bounding box center [358, 70] width 59 height 19
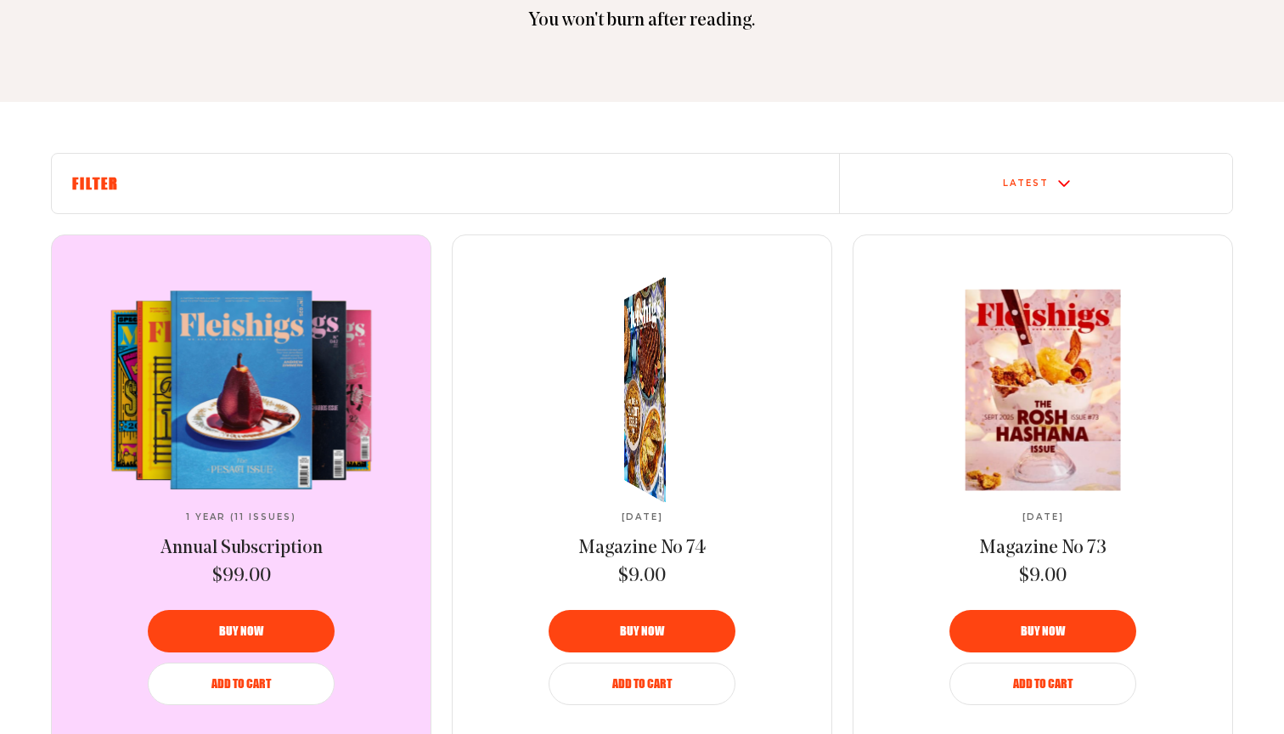
scroll to position [607, 0]
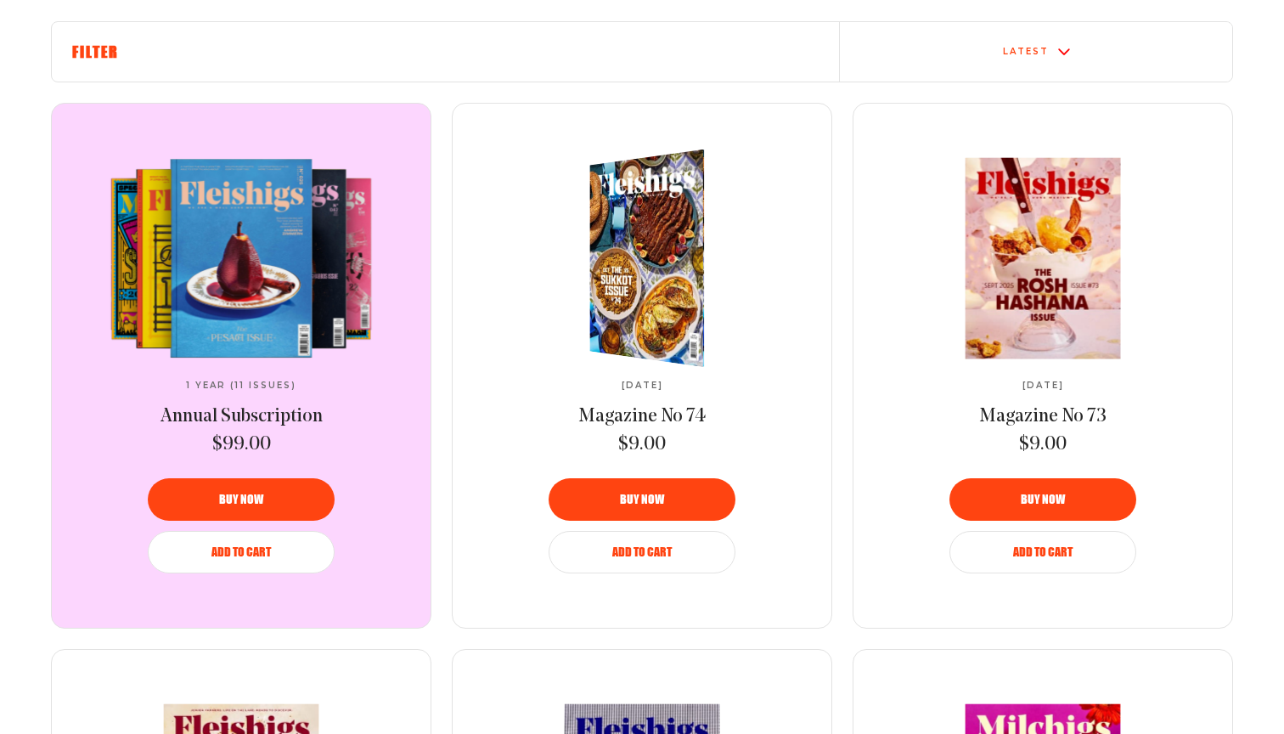
click at [623, 300] on img at bounding box center [657, 257] width 211 height 233
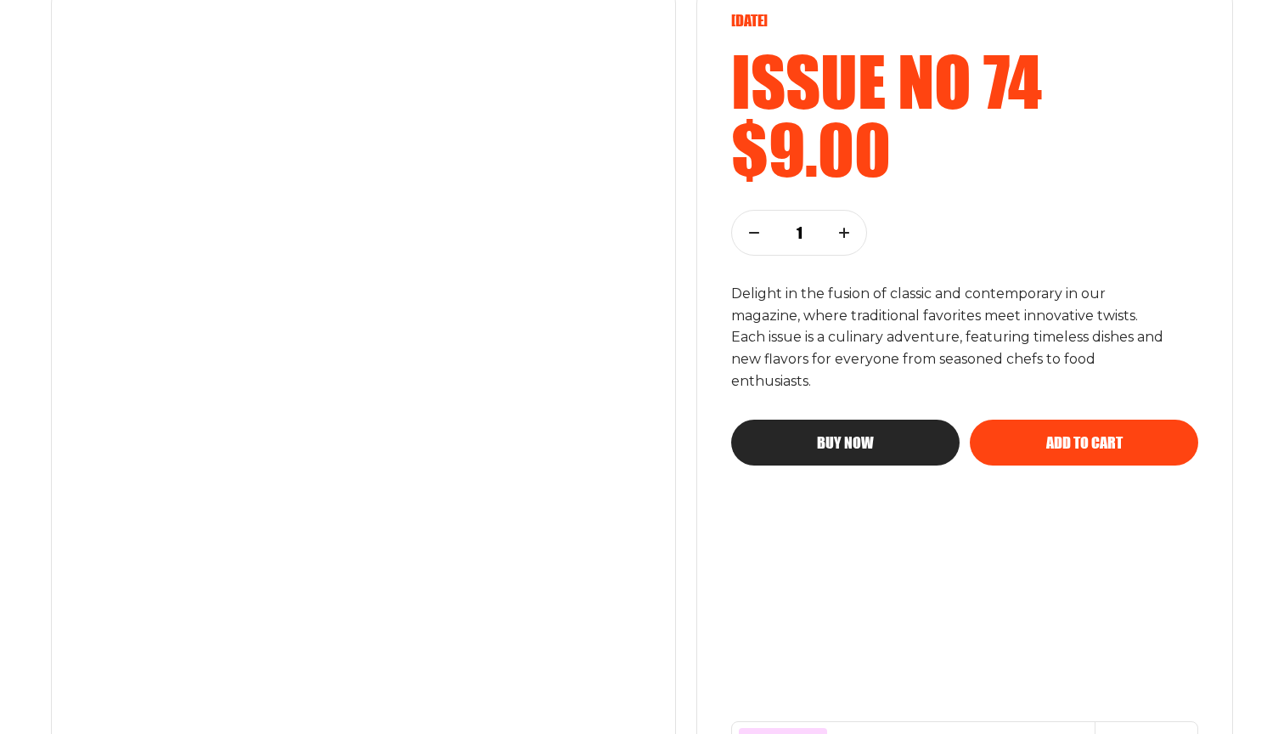
scroll to position [295, 0]
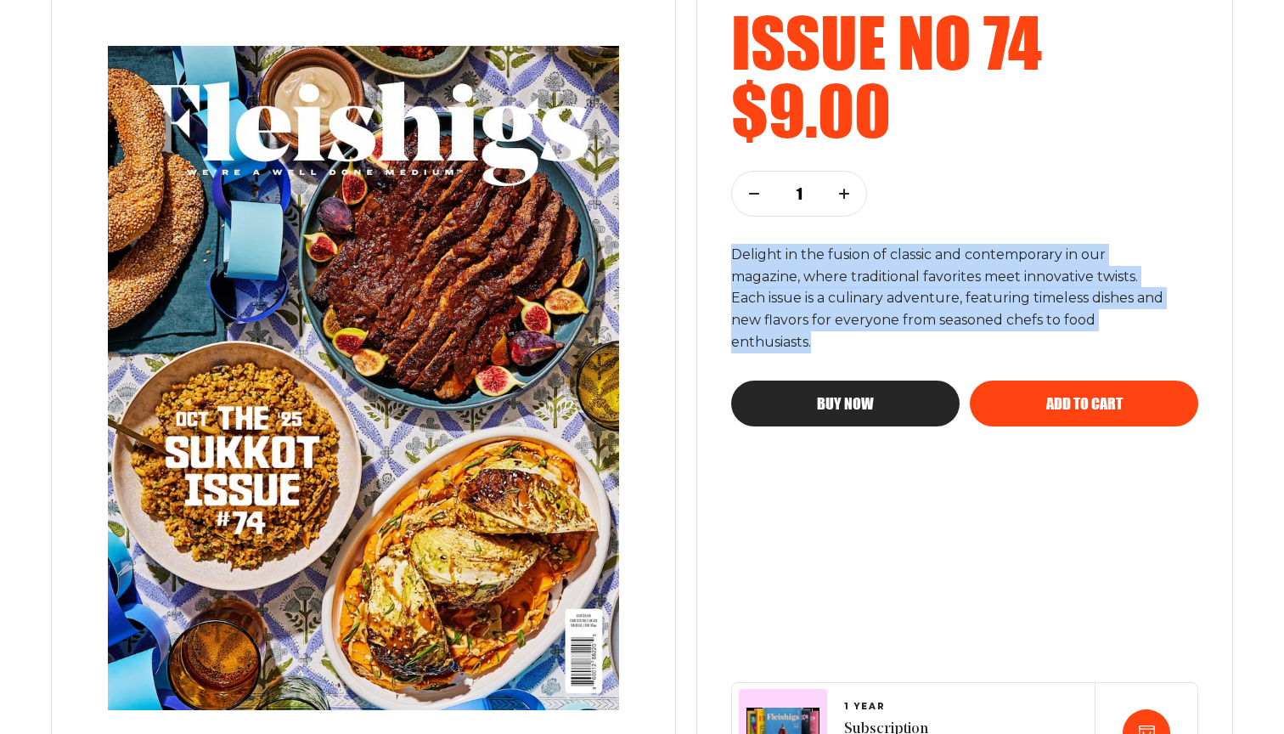
drag, startPoint x: 734, startPoint y: 250, endPoint x: 838, endPoint y: 343, distance: 138.9
click at [838, 343] on p "Delight in the fusion of classic and contemporary in our magazine, where tradit…" at bounding box center [950, 299] width 438 height 110
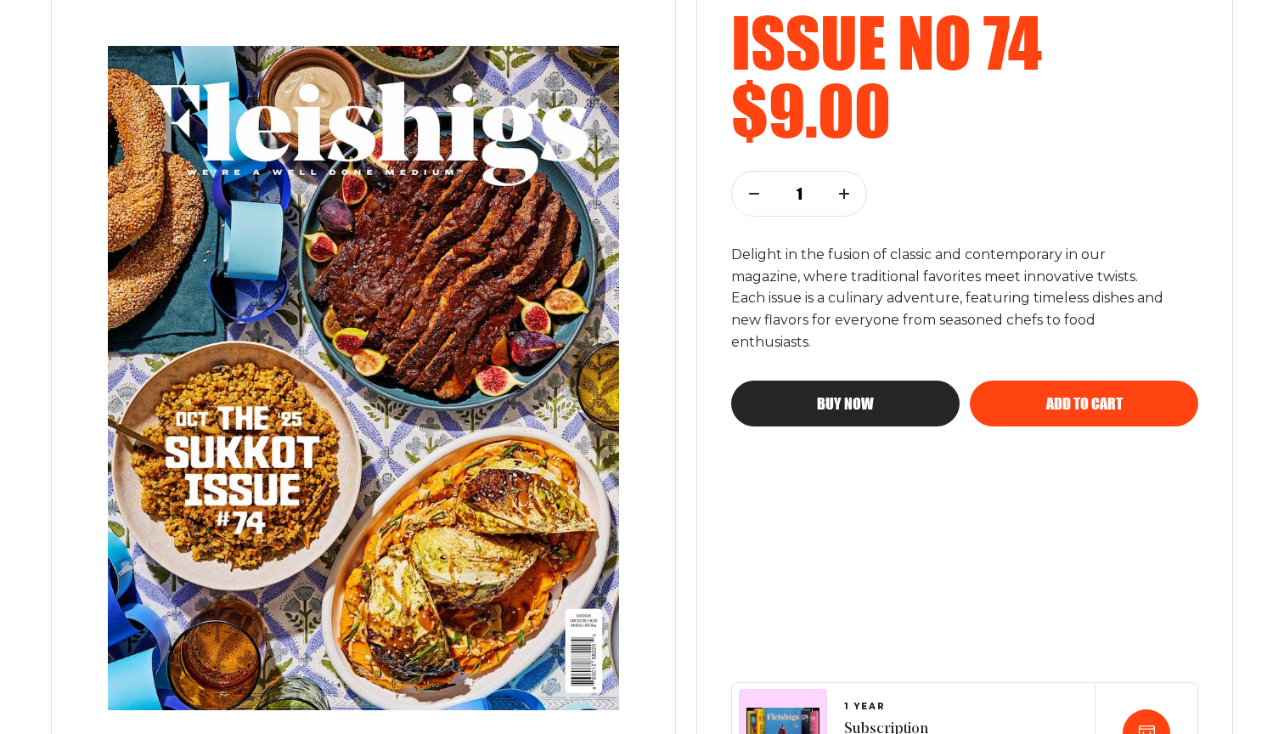
click at [726, 482] on div "October 2025 Issue no 74 $9.00 1 Delight in the fusion of classic and contempor…" at bounding box center [964, 377] width 537 height 881
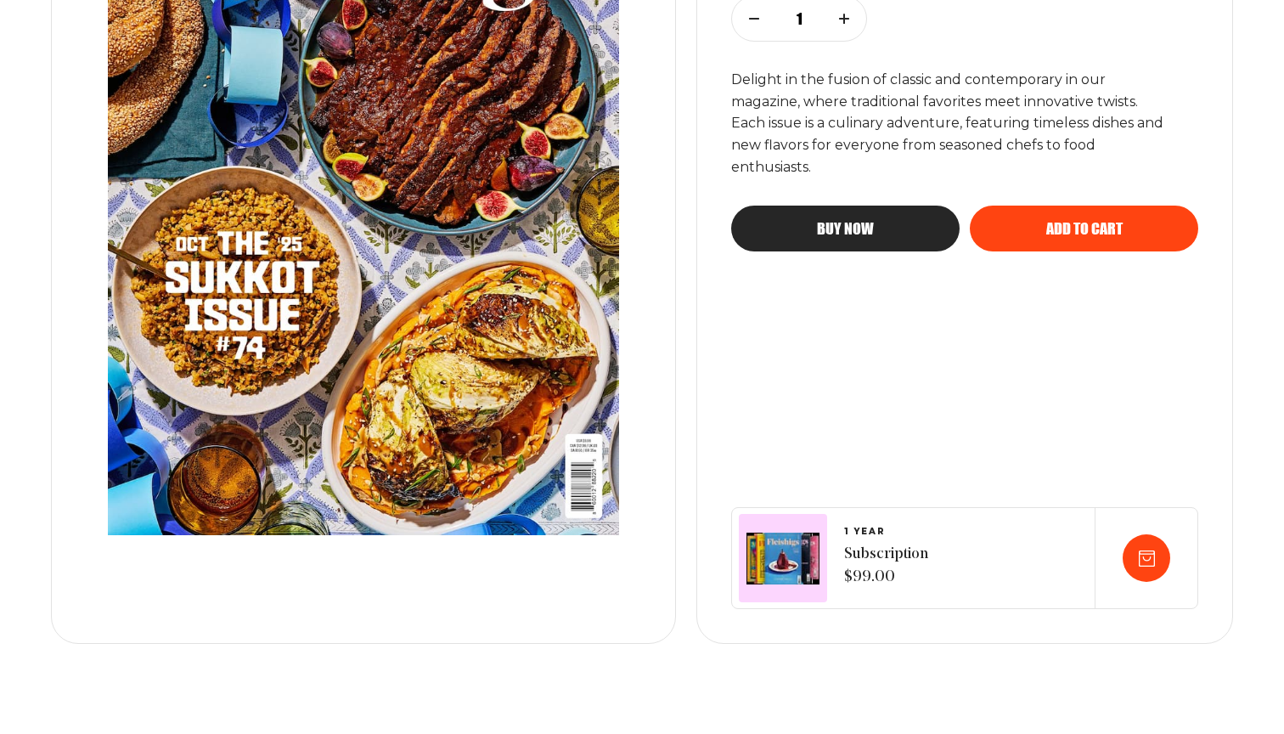
scroll to position [155, 0]
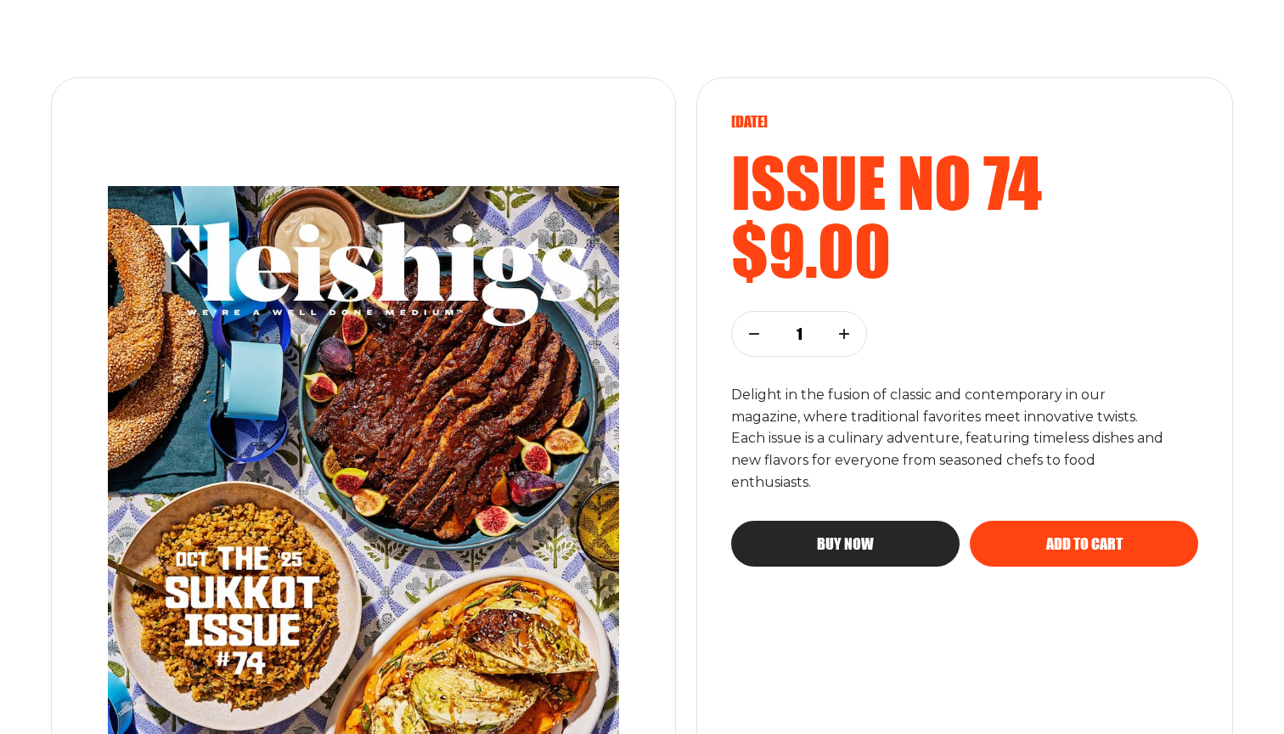
click at [505, 475] on img at bounding box center [363, 518] width 579 height 732
